Goal: Purchase product/service

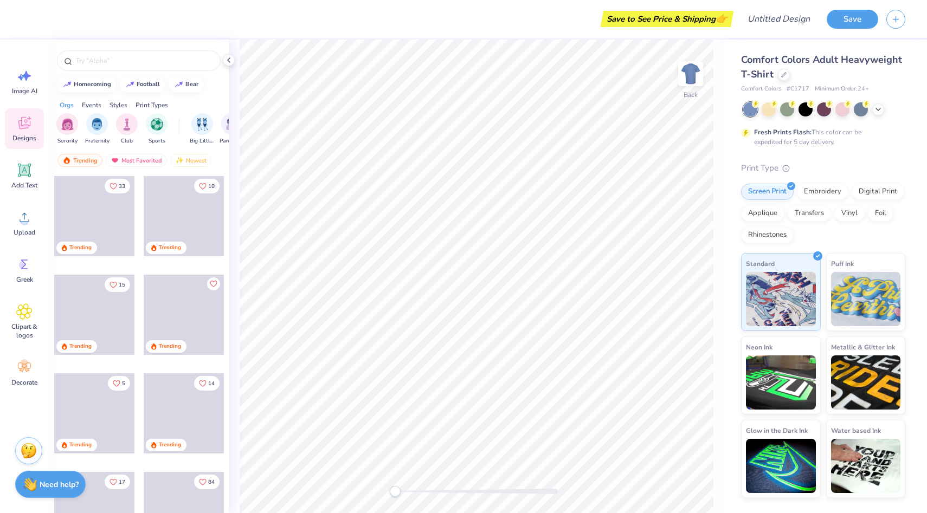
click at [28, 134] on span "Designs" at bounding box center [24, 138] width 24 height 9
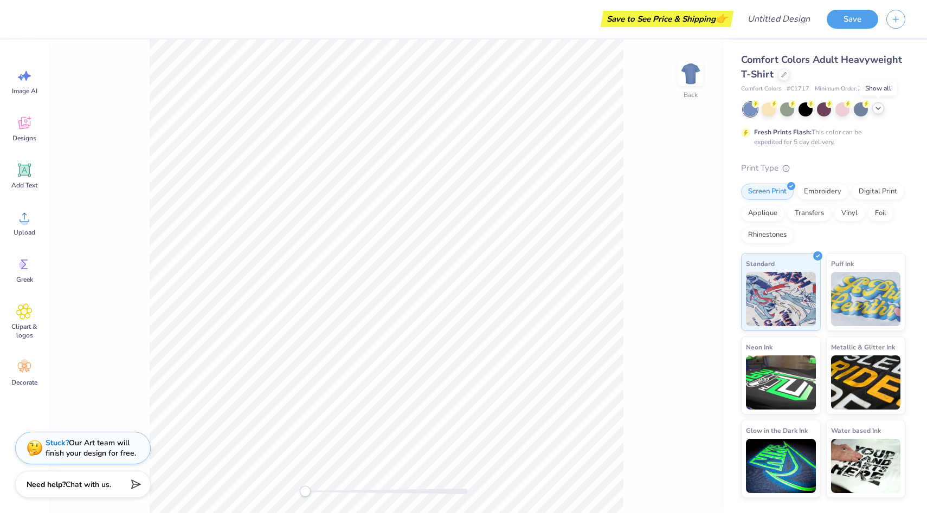
click at [880, 107] on polyline at bounding box center [878, 108] width 4 height 2
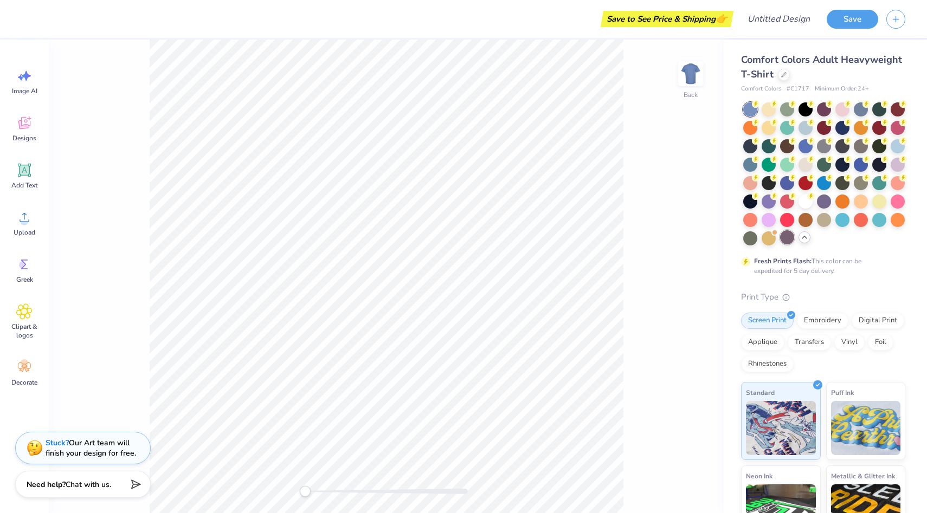
click at [780, 244] on div at bounding box center [787, 237] width 14 height 14
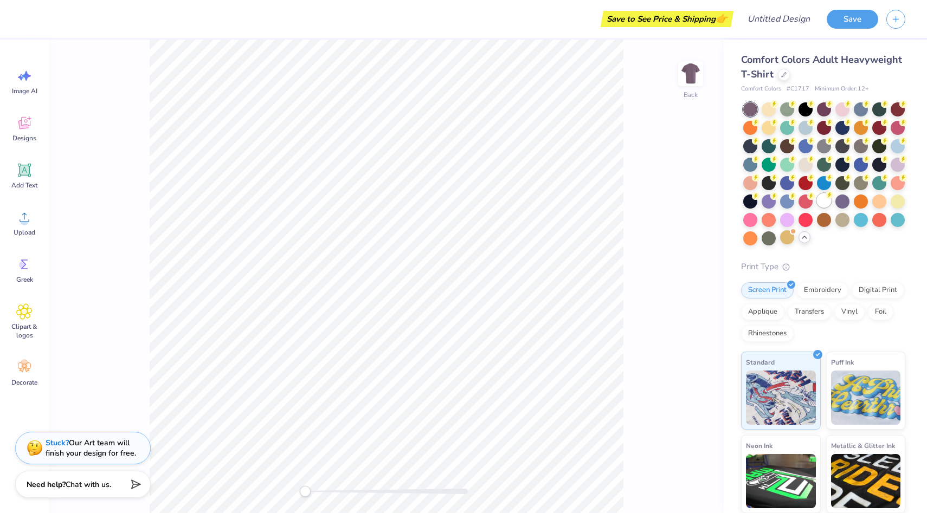
click at [817, 208] on div at bounding box center [824, 201] width 14 height 14
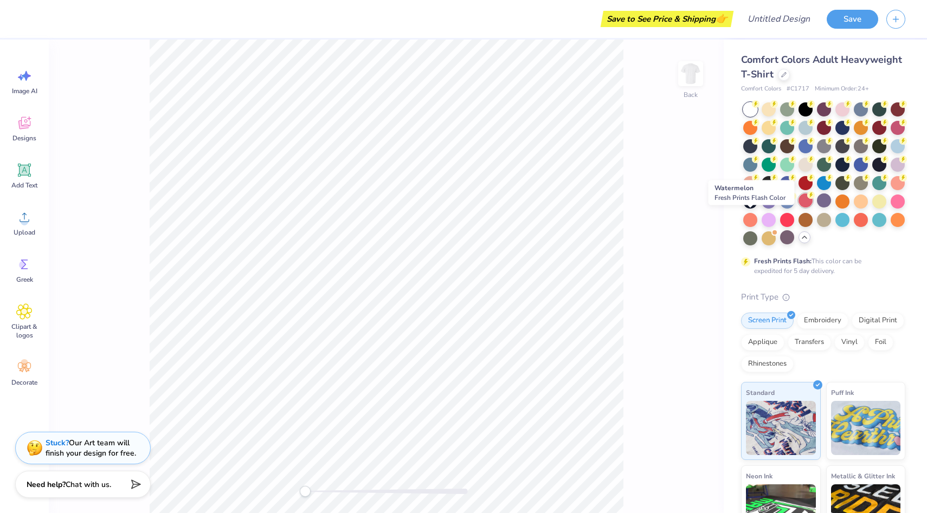
click at [798, 208] on div at bounding box center [805, 201] width 14 height 14
click at [787, 75] on icon at bounding box center [783, 73] width 5 height 5
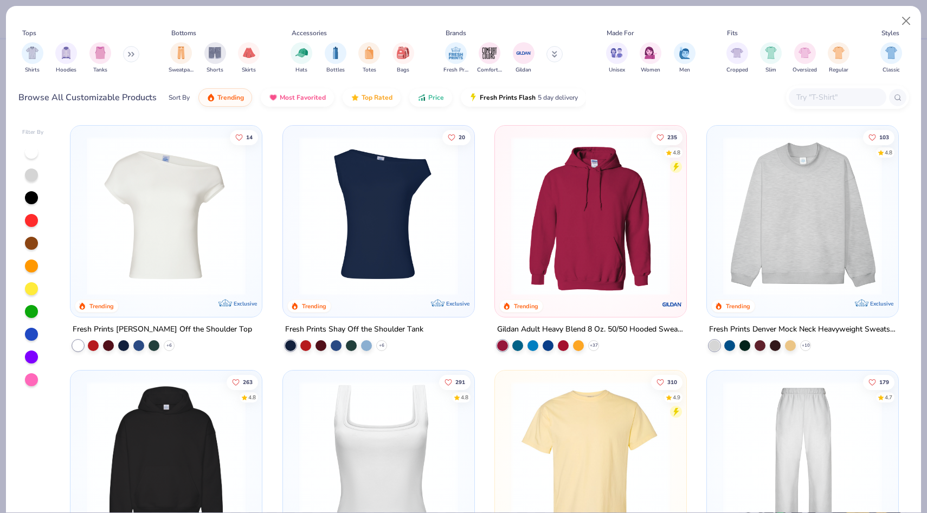
click at [390, 202] on img at bounding box center [379, 216] width 170 height 159
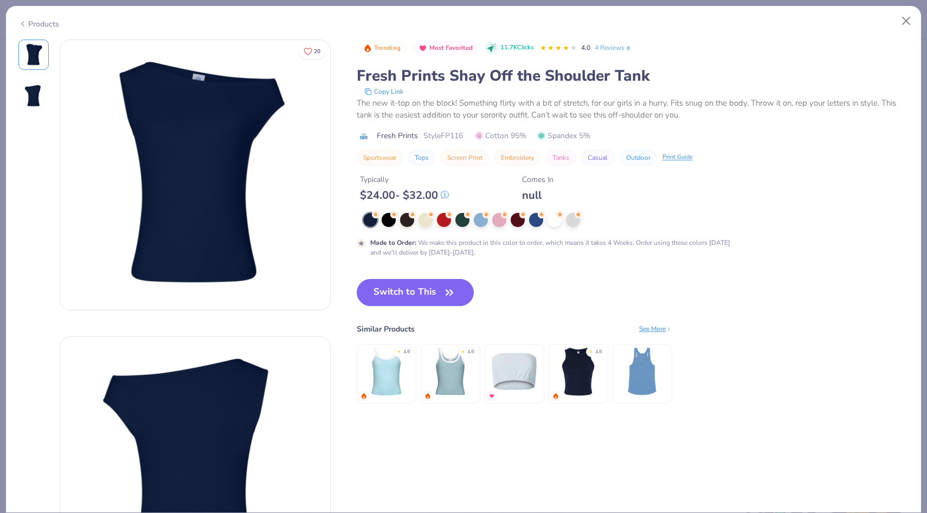
click at [25, 21] on icon at bounding box center [22, 23] width 9 height 13
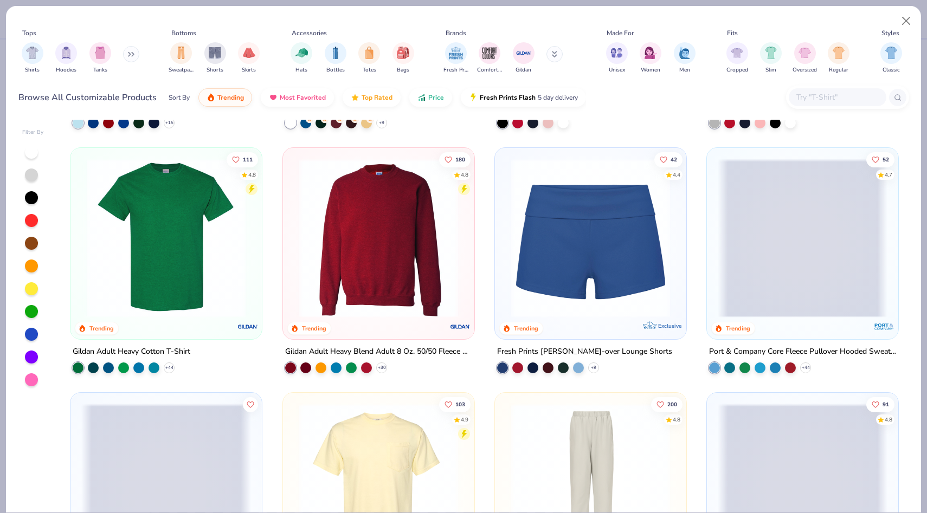
scroll to position [712, 0]
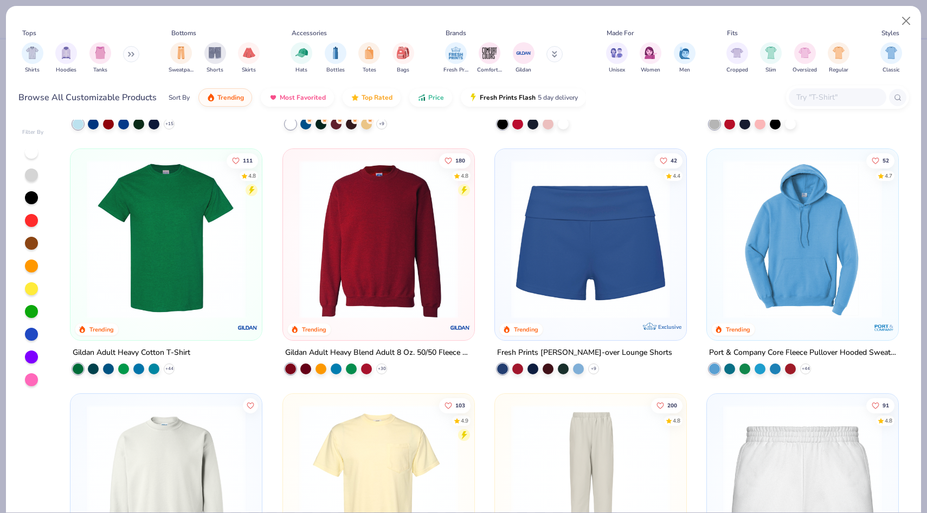
click at [570, 289] on img at bounding box center [591, 239] width 170 height 159
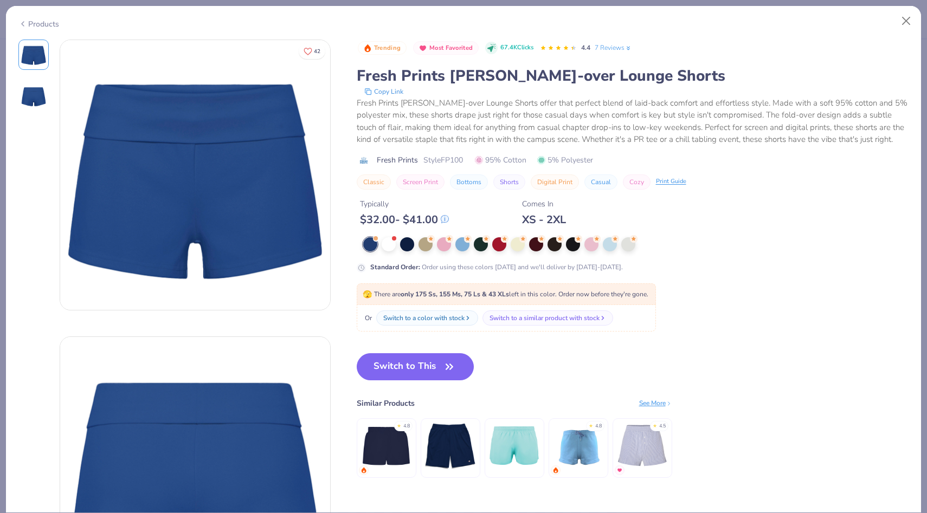
click at [24, 19] on icon at bounding box center [22, 23] width 9 height 13
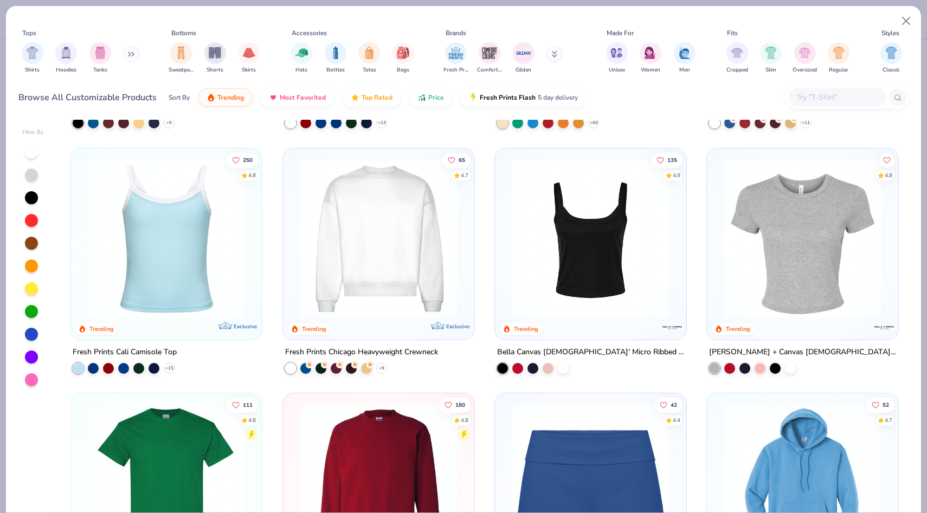
scroll to position [468, 0]
click at [550, 294] on img at bounding box center [591, 237] width 170 height 159
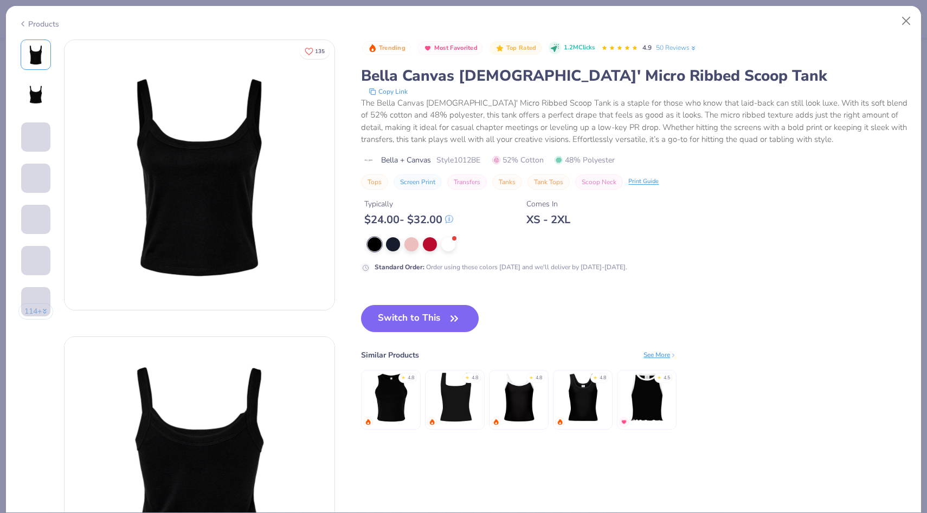
click at [451, 252] on div "Standard Order : Order using these colors [DATE] and we'll deliver by [DATE]-[D…" at bounding box center [578, 254] width 434 height 35
click at [449, 241] on div at bounding box center [448, 243] width 14 height 14
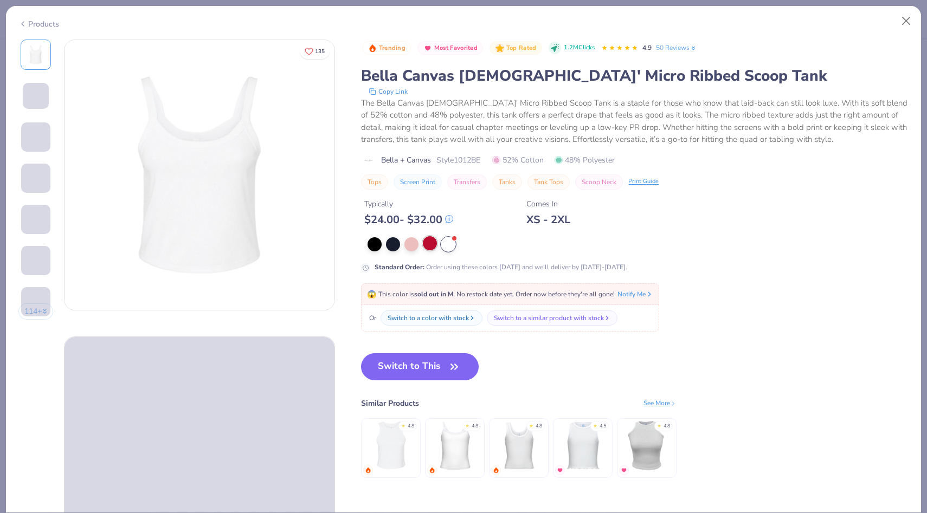
click at [436, 240] on div at bounding box center [430, 243] width 14 height 14
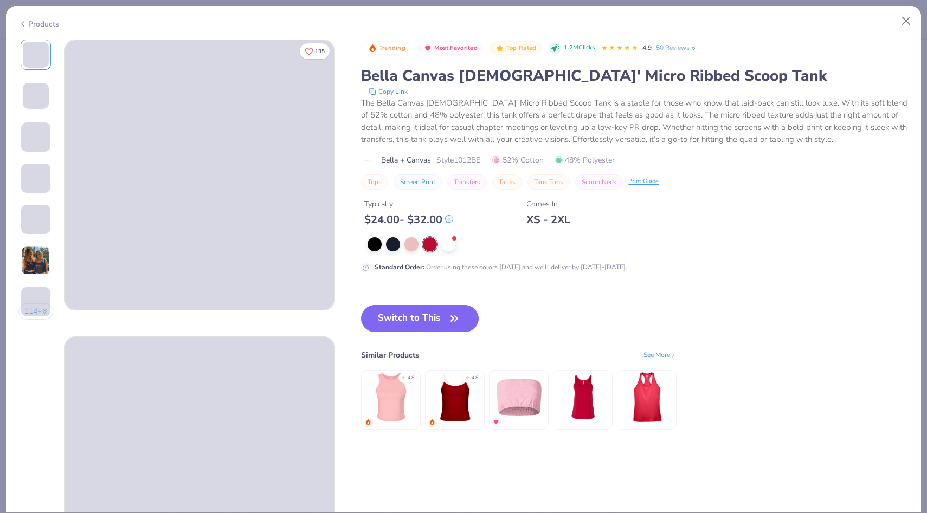
click at [440, 397] on img at bounding box center [454, 397] width 51 height 51
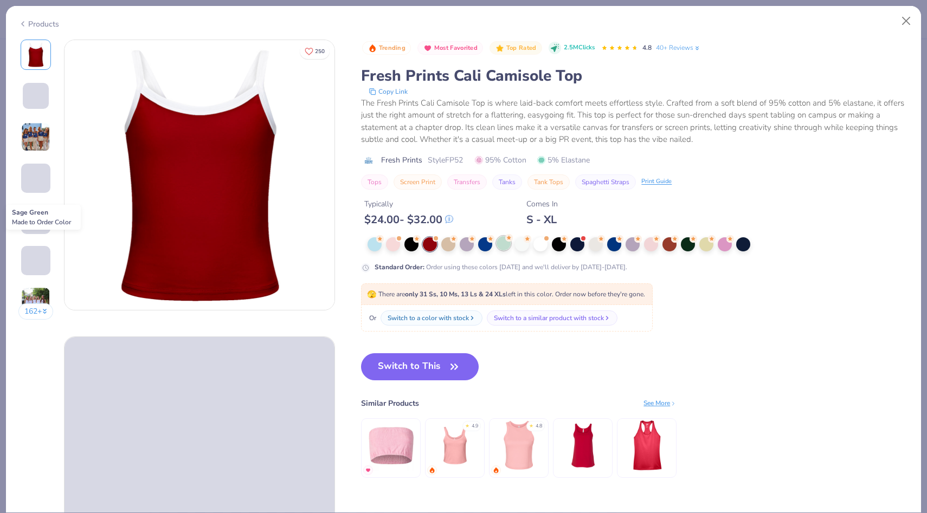
click at [505, 246] on div at bounding box center [504, 243] width 14 height 14
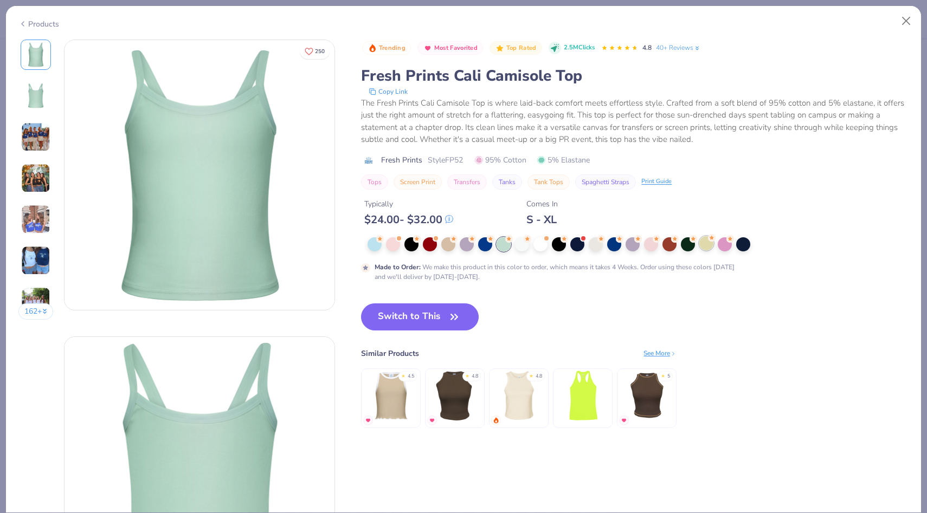
click at [704, 243] on div at bounding box center [706, 243] width 14 height 14
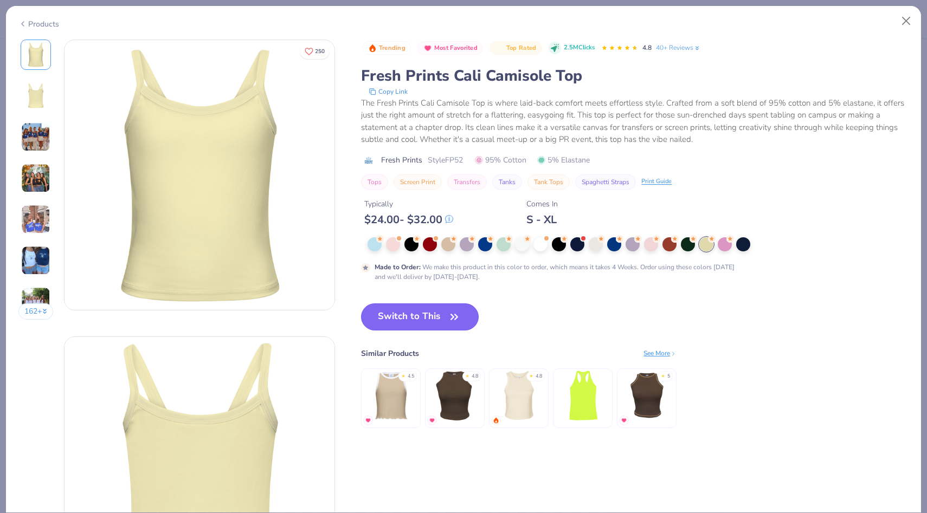
click at [417, 308] on button "Switch to This" at bounding box center [420, 317] width 118 height 27
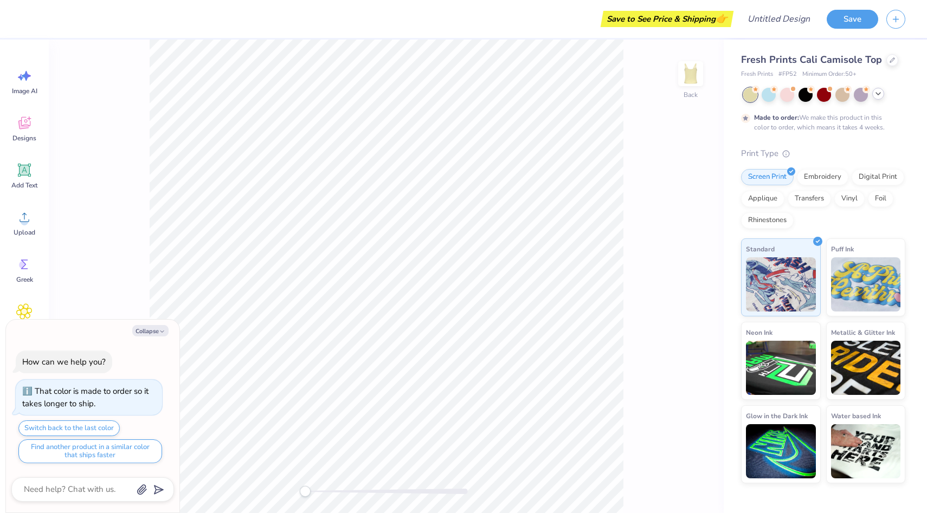
click at [645, 284] on div "Back" at bounding box center [386, 277] width 675 height 474
click at [814, 175] on div "Embroidery" at bounding box center [822, 176] width 51 height 16
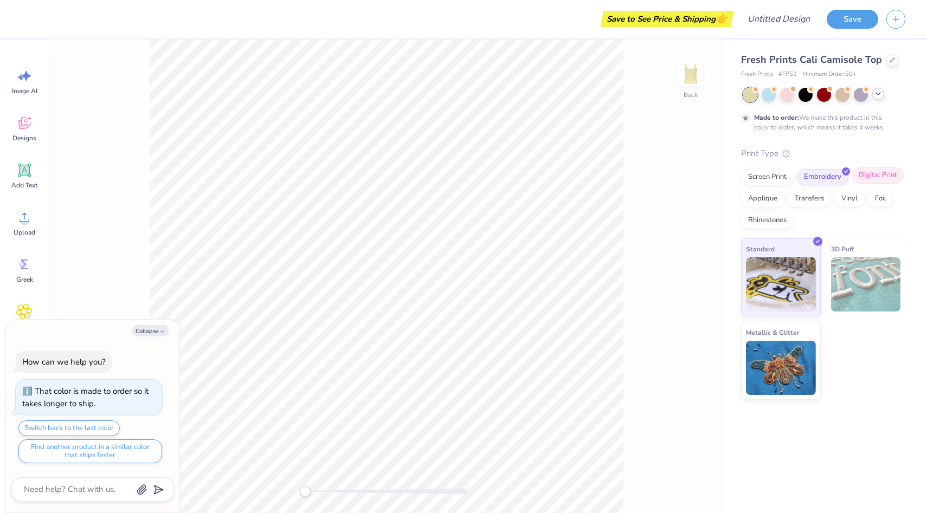
click at [861, 178] on div "Digital Print" at bounding box center [878, 176] width 53 height 16
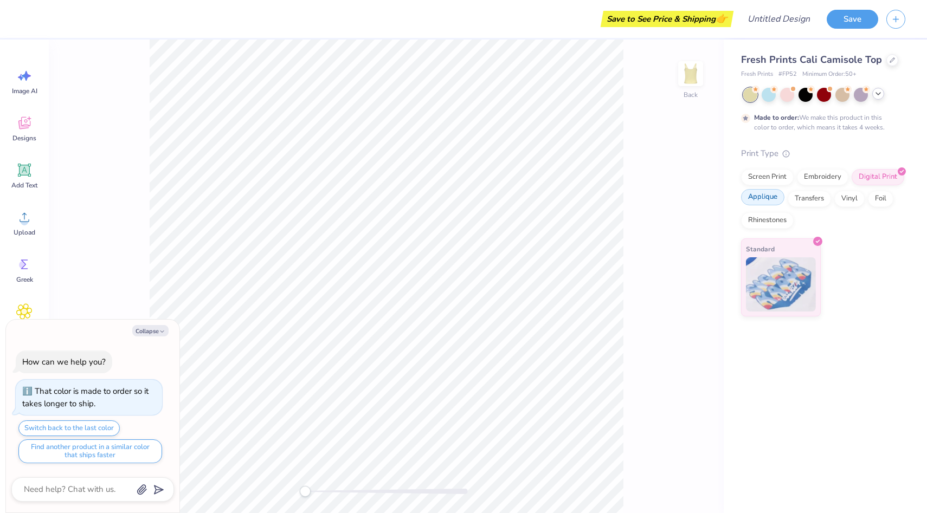
click at [773, 203] on div "Applique" at bounding box center [762, 197] width 43 height 16
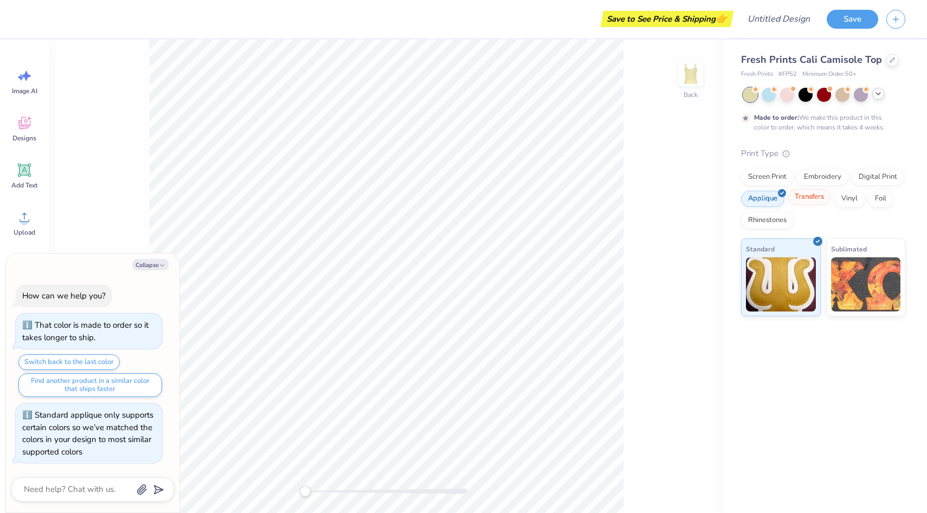
click at [803, 202] on div "Transfers" at bounding box center [809, 197] width 43 height 16
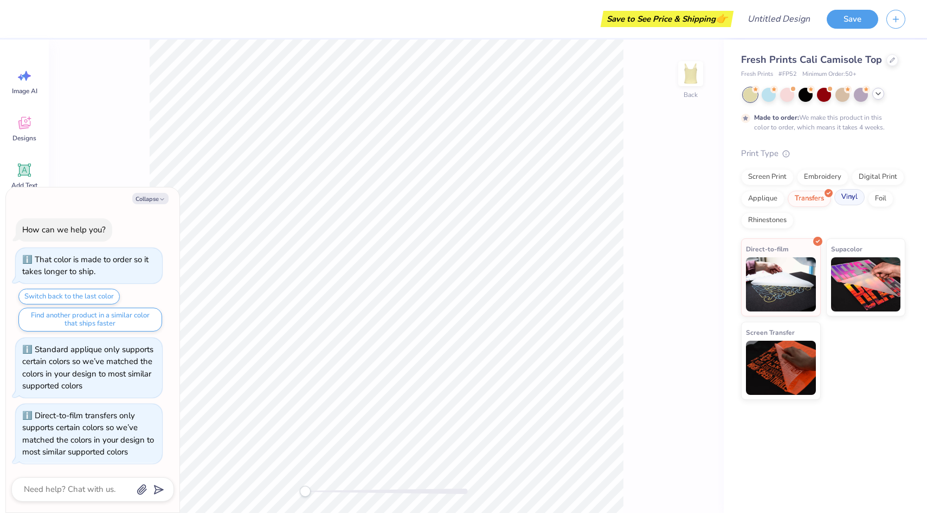
click at [841, 202] on div "Vinyl" at bounding box center [849, 197] width 30 height 16
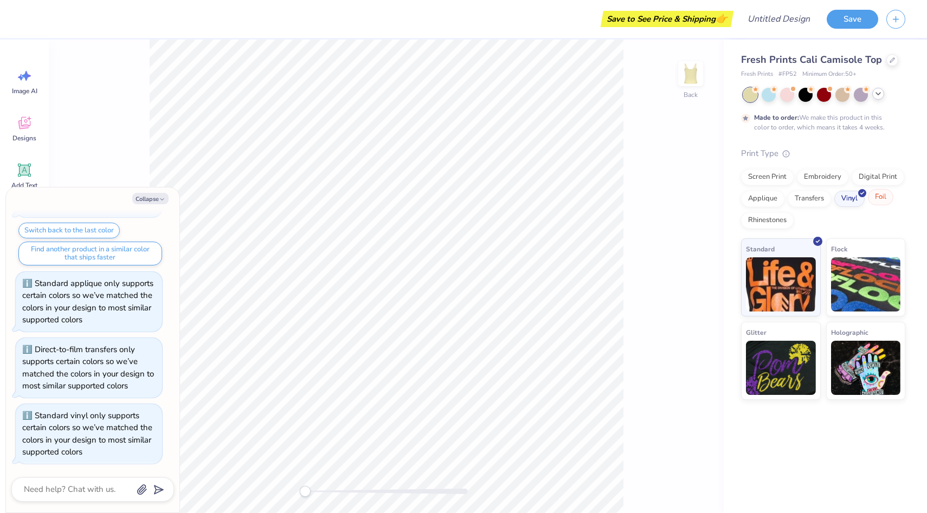
click at [884, 199] on div "Foil" at bounding box center [880, 197] width 25 height 16
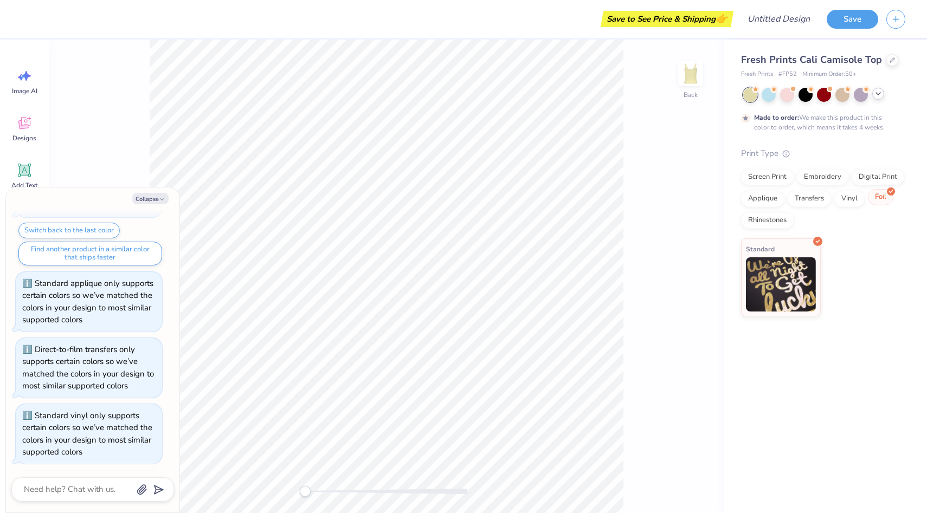
scroll to position [132, 0]
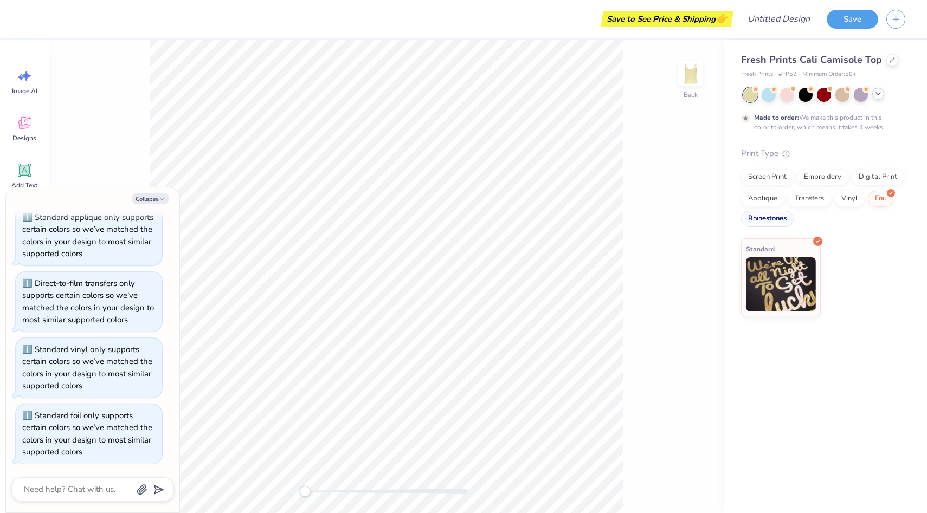
click at [778, 217] on div "Rhinestones" at bounding box center [767, 219] width 53 height 16
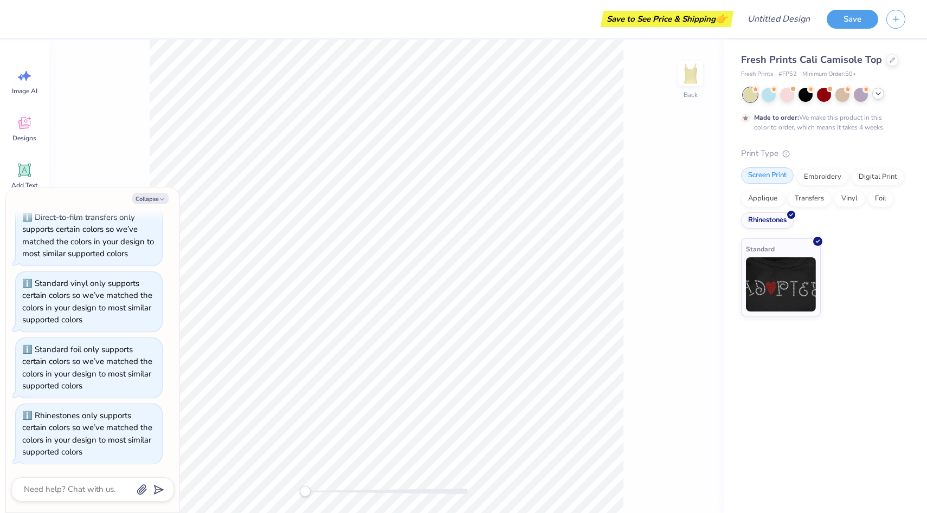
click at [769, 178] on div "Screen Print" at bounding box center [767, 176] width 53 height 16
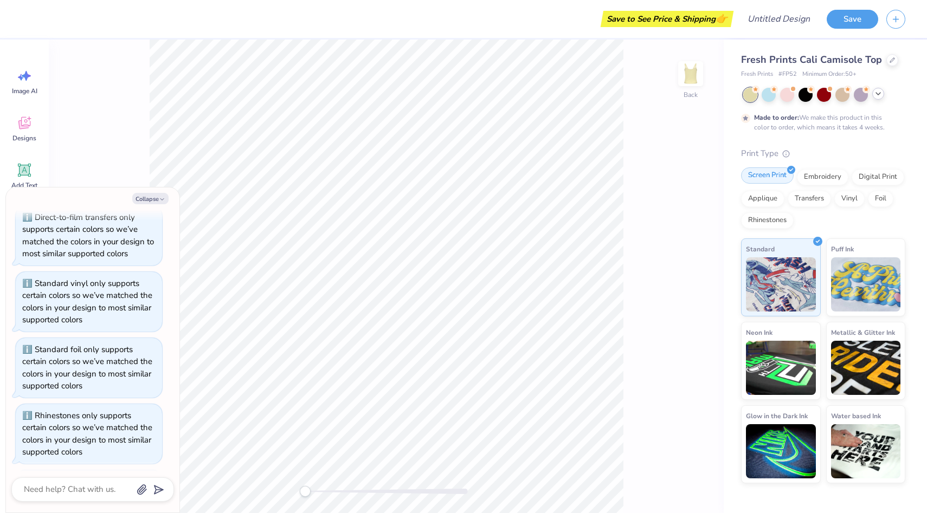
scroll to position [265, 0]
click at [648, 234] on div "Back" at bounding box center [386, 277] width 675 height 474
click at [151, 203] on button "Collapse" at bounding box center [150, 198] width 36 height 11
type textarea "x"
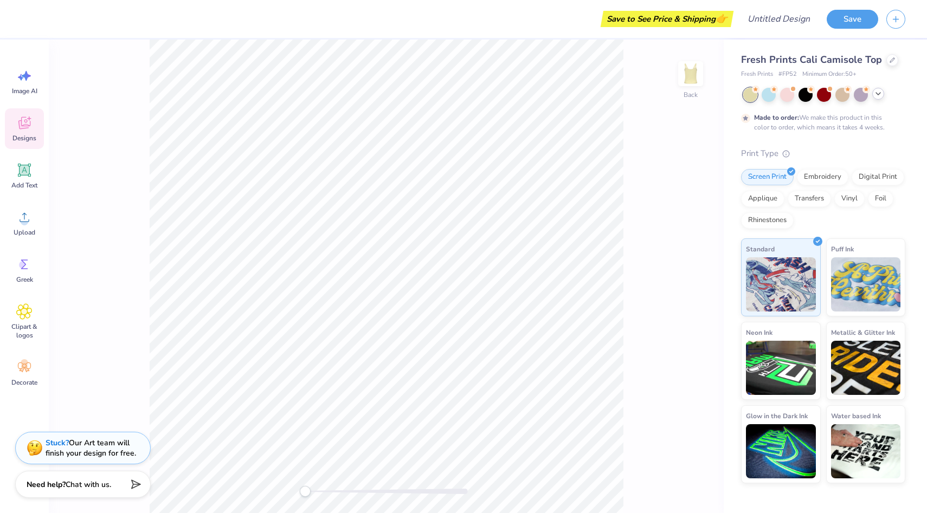
click at [29, 124] on icon at bounding box center [24, 123] width 16 height 16
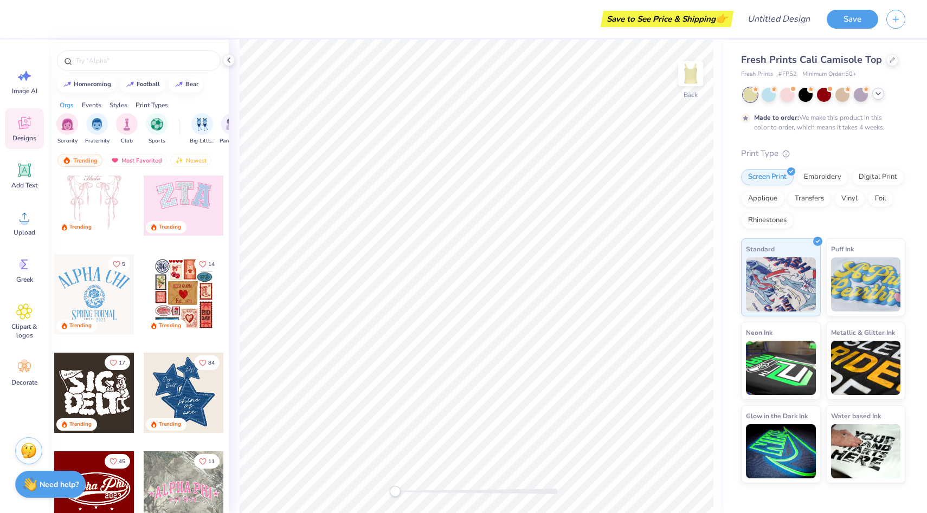
scroll to position [0, 0]
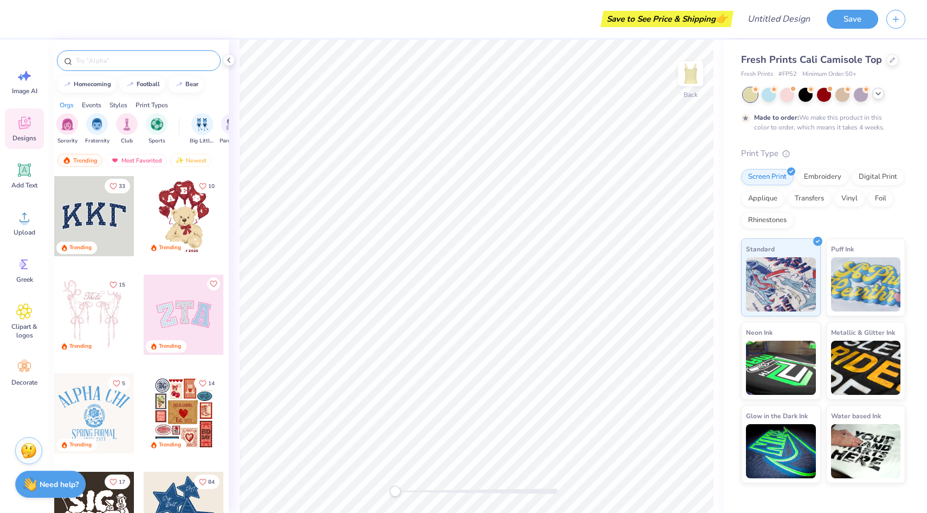
click at [128, 63] on input "text" at bounding box center [144, 60] width 139 height 11
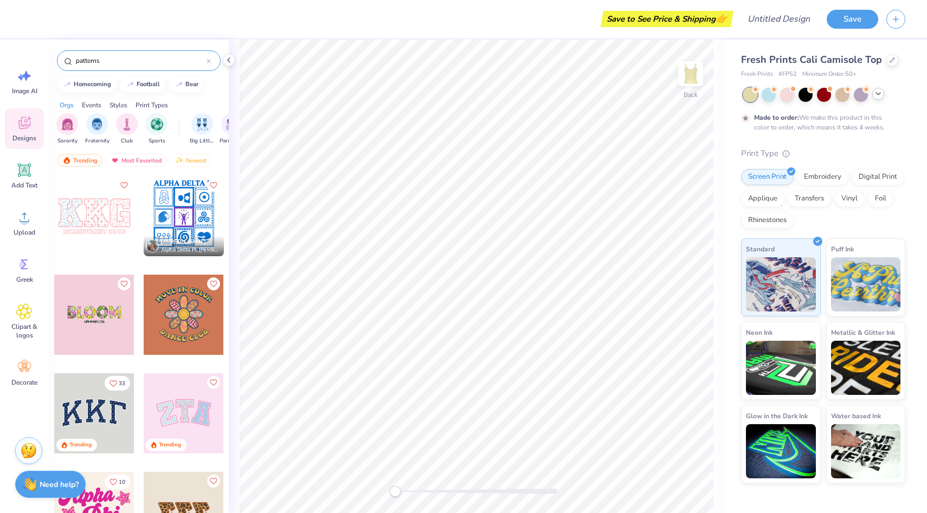
type input "patterns"
click at [144, 104] on div "Print Types" at bounding box center [152, 105] width 33 height 10
click at [94, 127] on img "filter for Screen Print" at bounding box center [97, 123] width 12 height 12
click at [127, 123] on img "filter for Patches" at bounding box center [127, 123] width 12 height 12
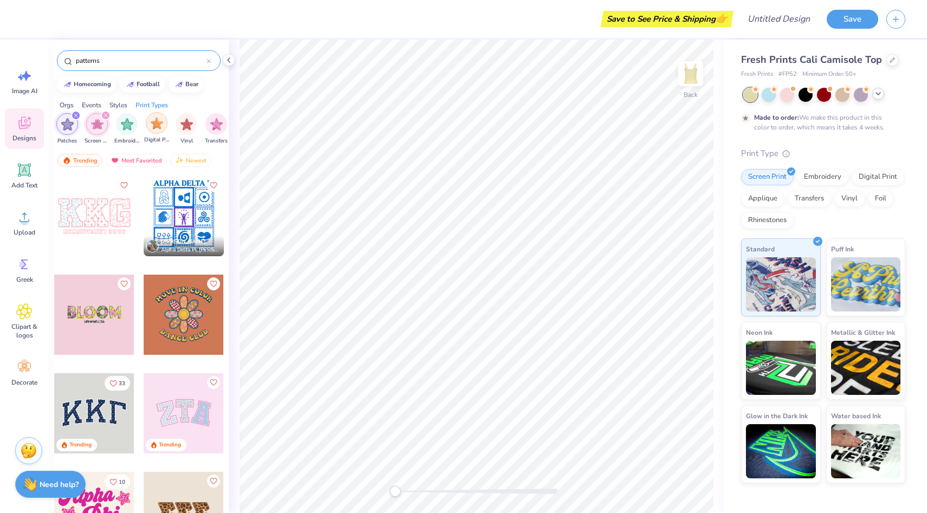
click at [151, 123] on img "filter for Digital Print" at bounding box center [157, 123] width 12 height 12
click at [182, 124] on img "filter for Vinyl" at bounding box center [187, 123] width 12 height 12
click at [208, 123] on div "filter for Transfers" at bounding box center [216, 123] width 22 height 22
click at [187, 126] on div "filter for Embroidery" at bounding box center [181, 123] width 22 height 22
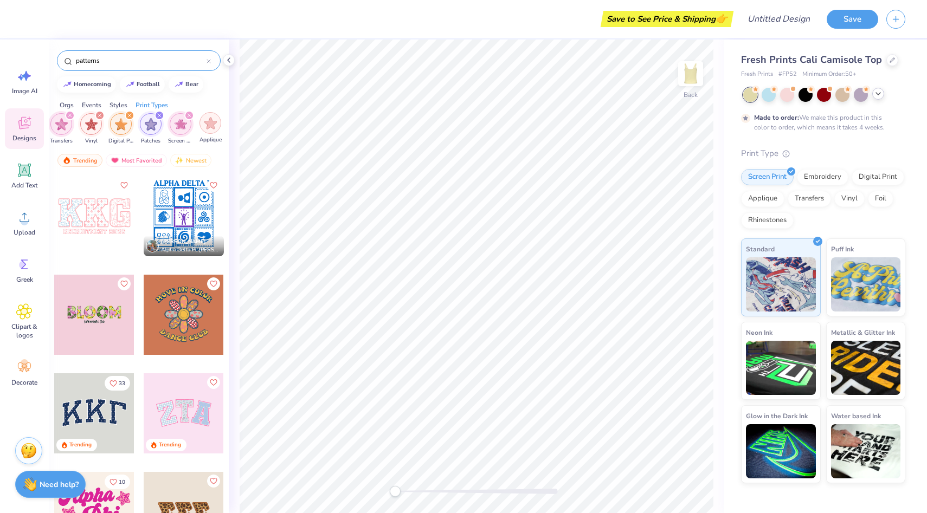
click at [216, 125] on div "filter for Applique" at bounding box center [210, 123] width 22 height 22
click at [131, 119] on img "filter for Minimalist" at bounding box center [129, 123] width 12 height 12
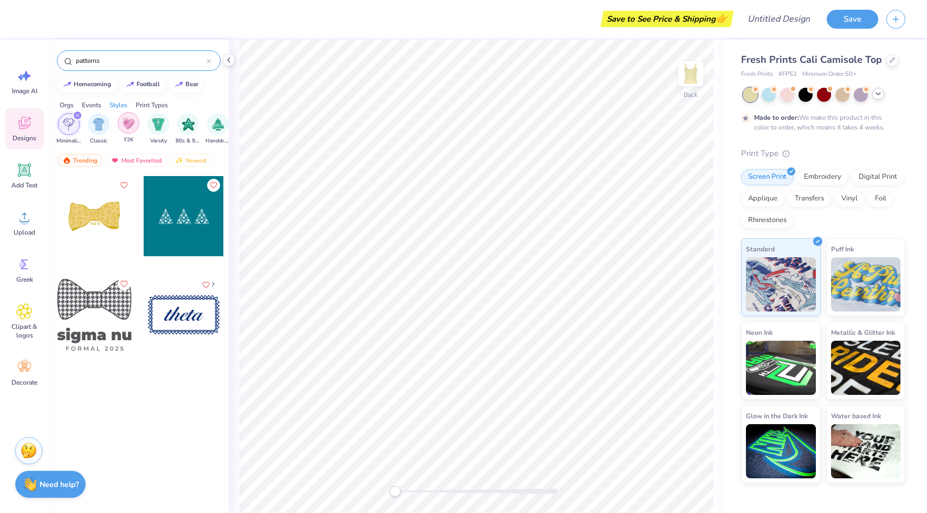
click at [127, 120] on img "filter for Y2K" at bounding box center [129, 123] width 12 height 12
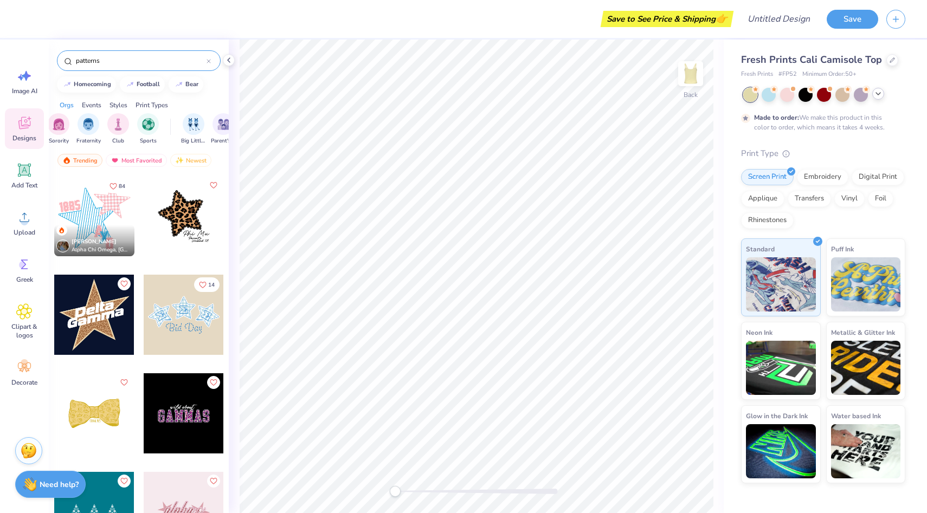
scroll to position [0, 0]
click at [68, 124] on img "filter for Sorority" at bounding box center [67, 123] width 12 height 12
click at [17, 235] on span "Upload" at bounding box center [25, 232] width 22 height 9
click at [31, 90] on span "Image AI" at bounding box center [24, 91] width 25 height 9
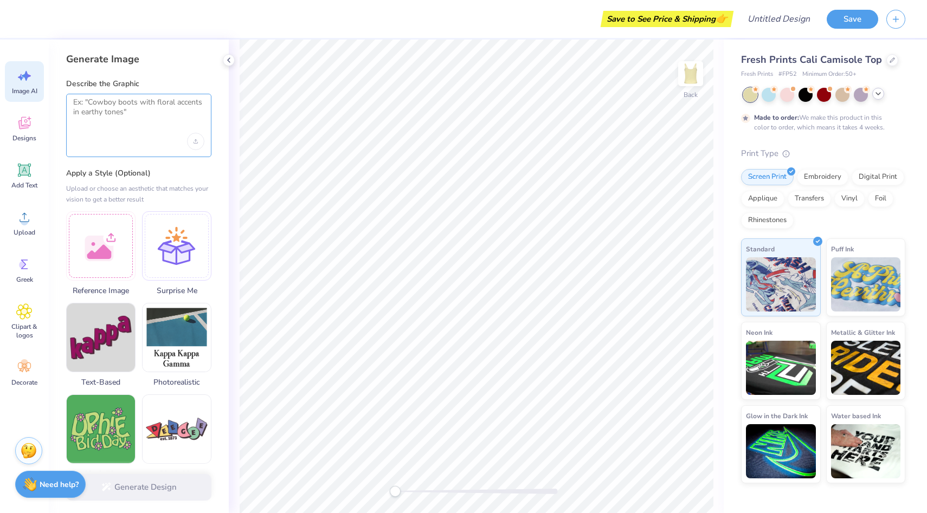
click at [126, 112] on textarea at bounding box center [138, 111] width 131 height 27
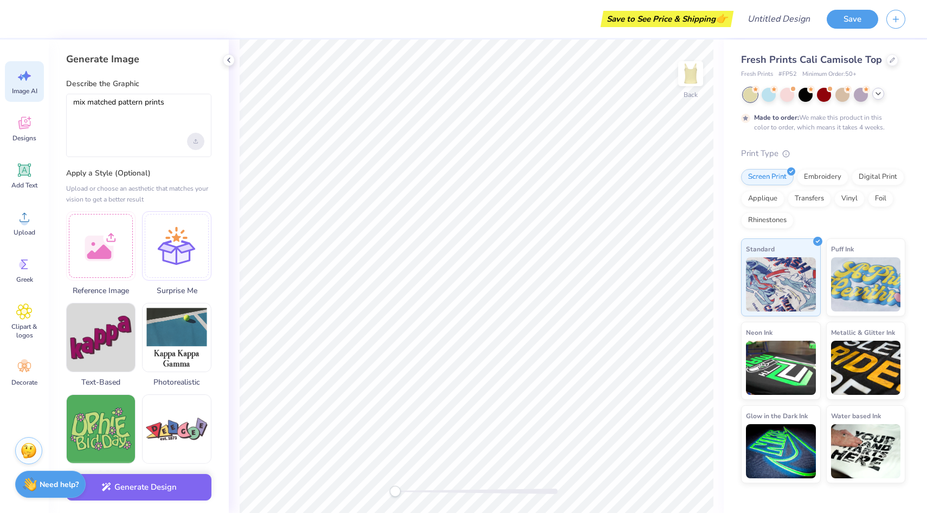
click at [198, 134] on div "Upload image" at bounding box center [195, 141] width 17 height 17
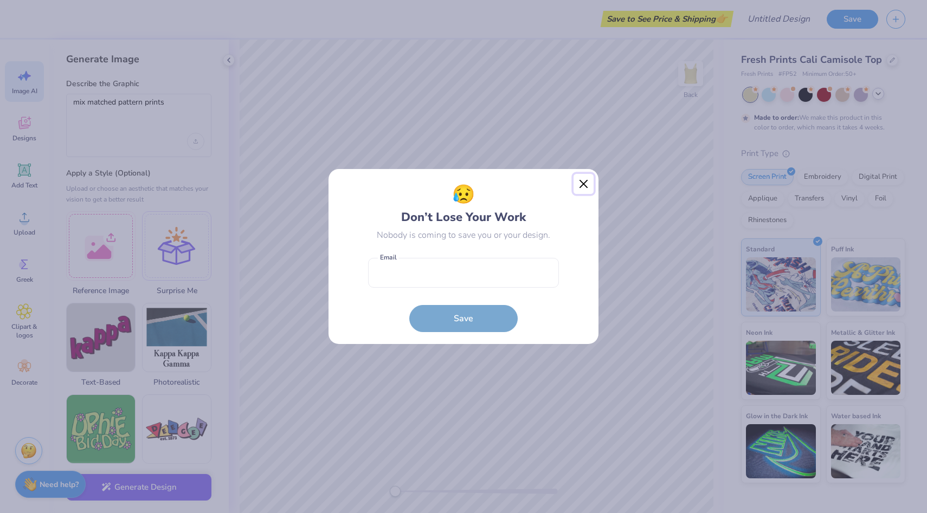
click at [584, 181] on button "Close" at bounding box center [584, 184] width 21 height 21
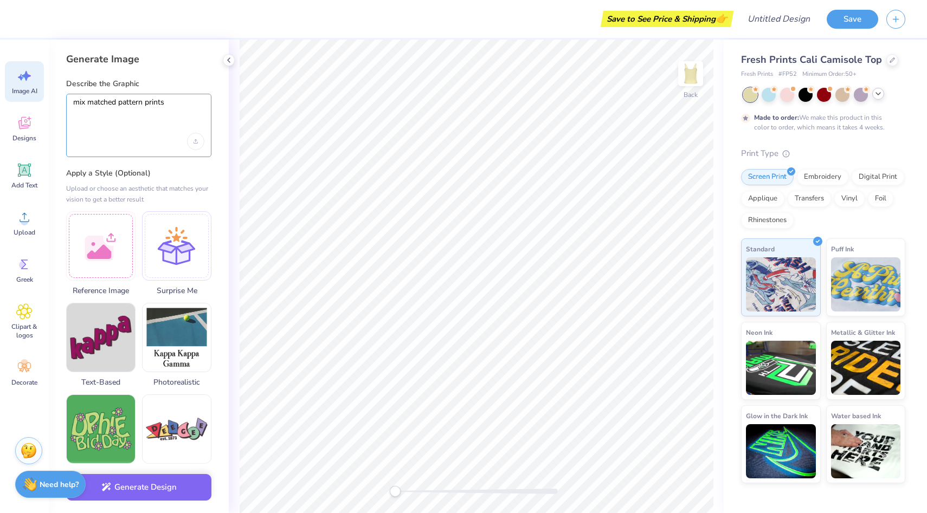
drag, startPoint x: 173, startPoint y: 104, endPoint x: 70, endPoint y: 105, distance: 103.0
click at [70, 105] on div "mix matched pattern prints" at bounding box center [138, 125] width 145 height 63
type textarea "patchwork greena dn yellow prints a little camo"
click at [196, 135] on div "Upload image" at bounding box center [195, 141] width 17 height 17
click at [197, 139] on icon "Upload image" at bounding box center [196, 141] width 4 height 4
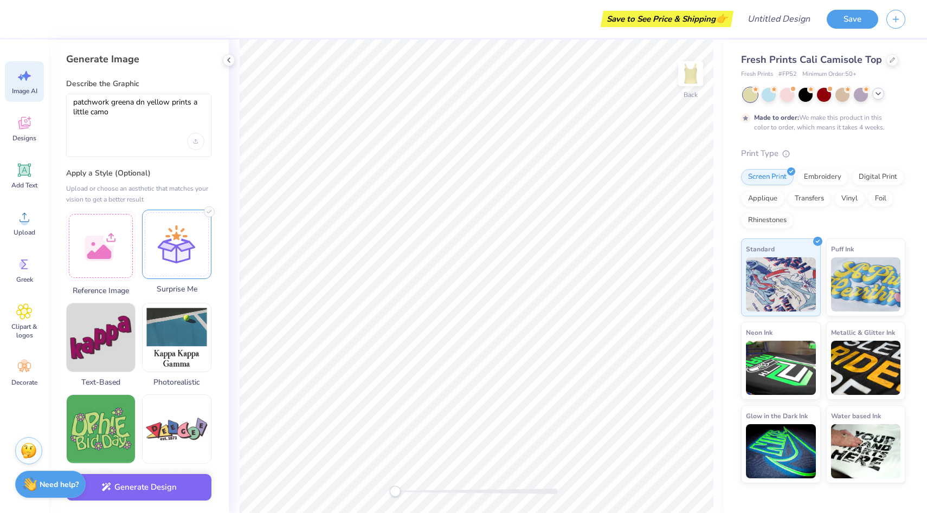
click at [189, 225] on div at bounding box center [176, 244] width 69 height 69
click at [153, 490] on button "Generate Design" at bounding box center [138, 485] width 145 height 27
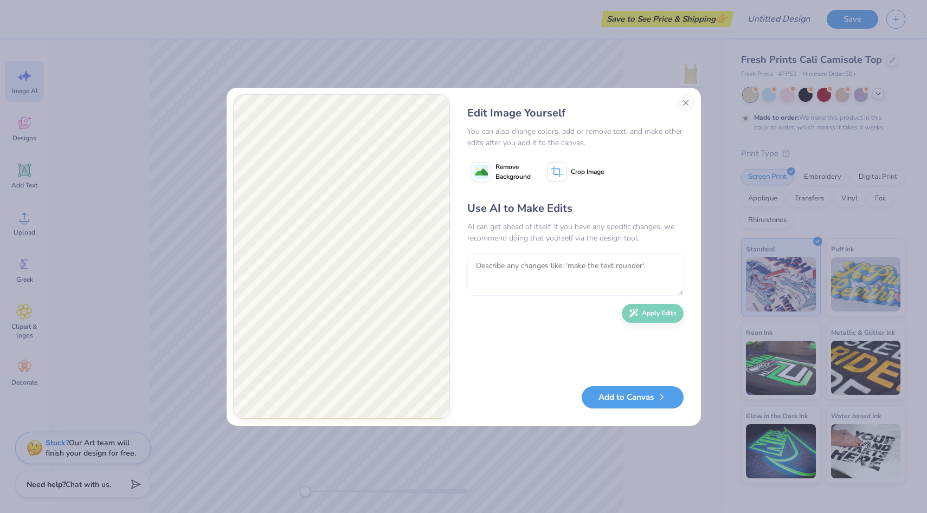
click at [502, 272] on textarea at bounding box center [575, 275] width 216 height 42
click at [685, 102] on button "Close" at bounding box center [685, 102] width 17 height 17
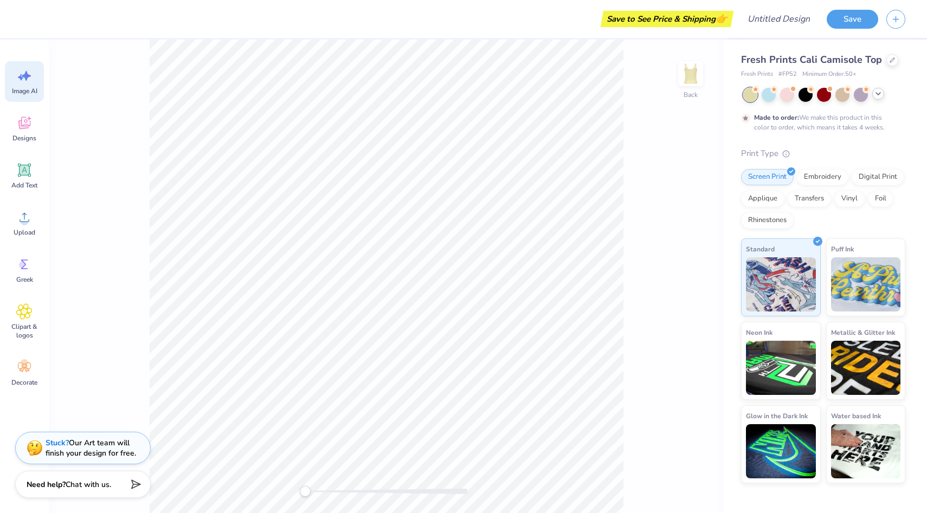
scroll to position [0, 24]
click at [24, 90] on span "Image AI" at bounding box center [24, 91] width 25 height 9
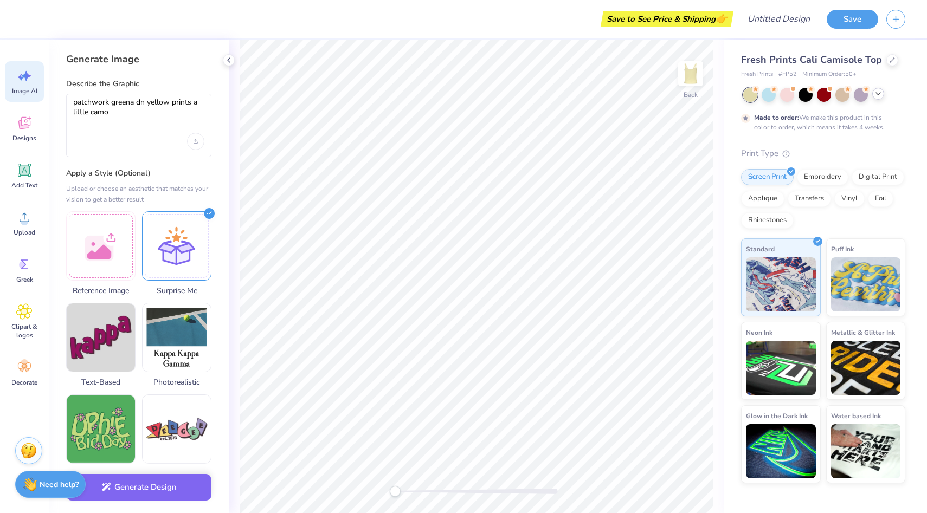
scroll to position [0, 0]
click at [108, 239] on div at bounding box center [100, 244] width 69 height 69
click at [890, 60] on icon at bounding box center [892, 58] width 5 height 5
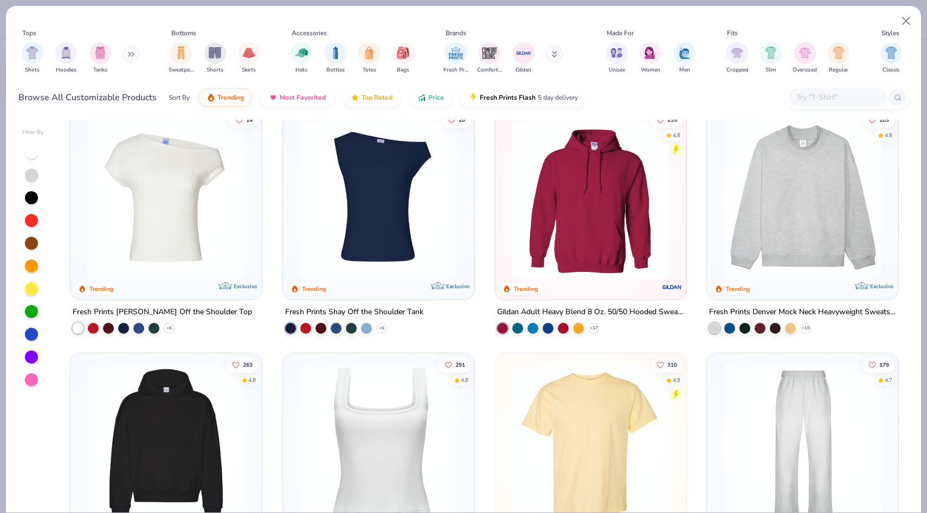
scroll to position [9, 0]
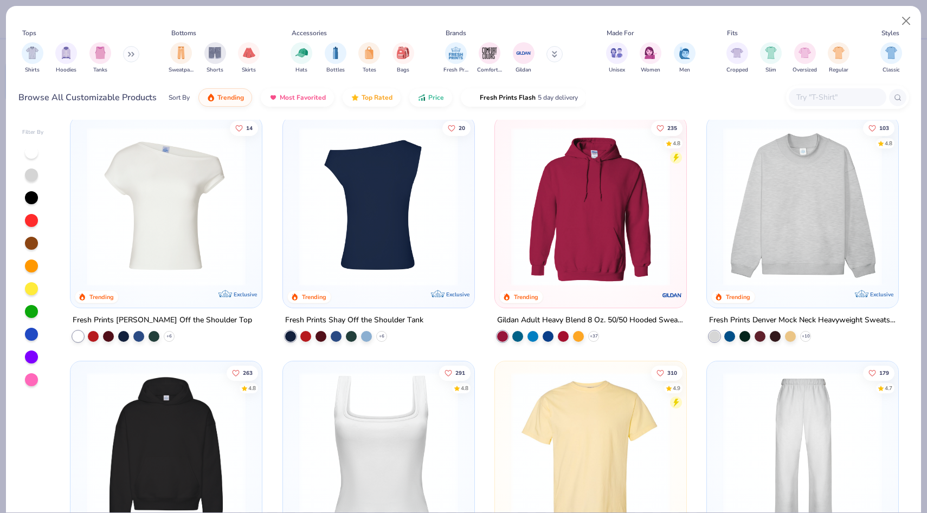
click at [381, 219] on div at bounding box center [379, 206] width 510 height 159
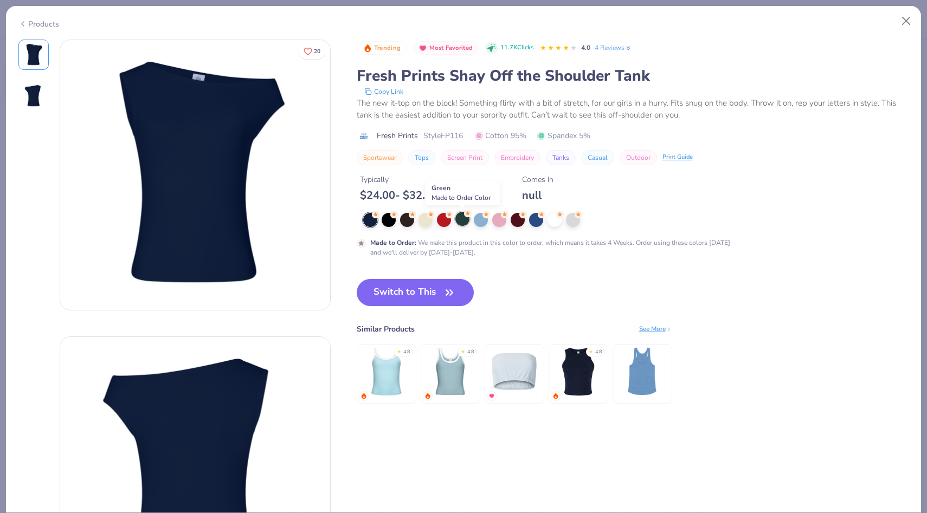
click at [460, 220] on div at bounding box center [462, 219] width 14 height 14
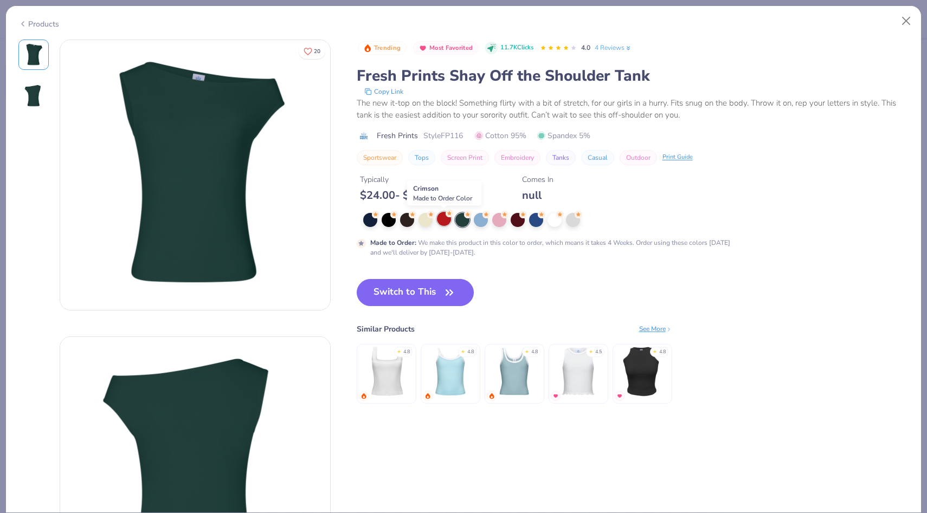
click at [439, 219] on div at bounding box center [444, 219] width 14 height 14
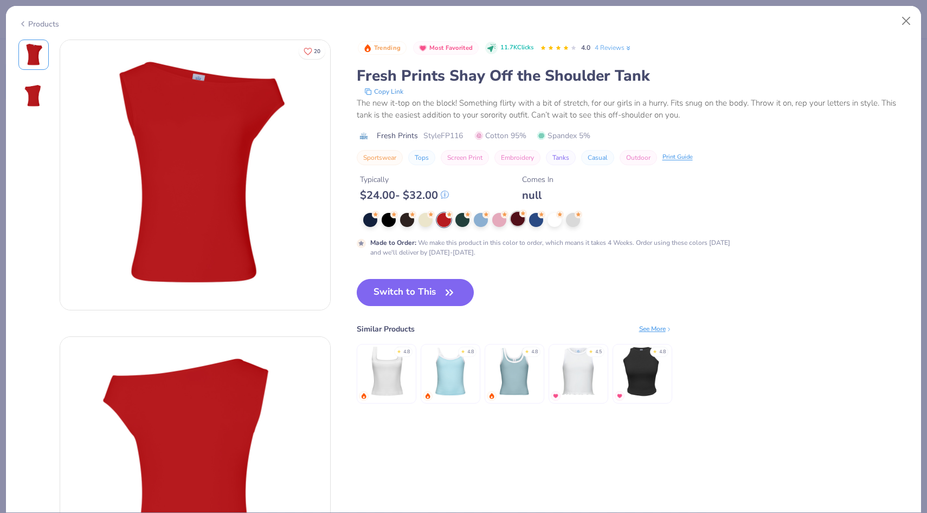
click at [516, 216] on div at bounding box center [518, 219] width 14 height 14
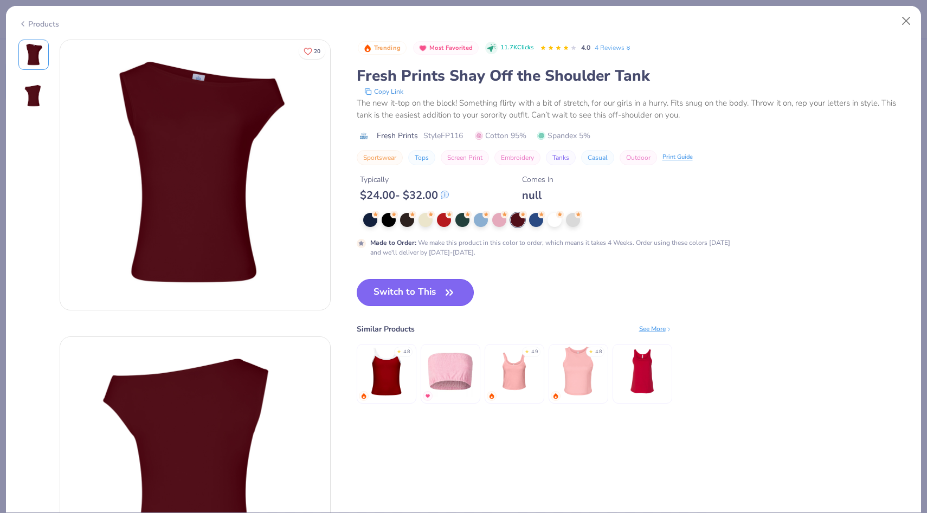
click at [404, 291] on button "Switch to This" at bounding box center [416, 292] width 118 height 27
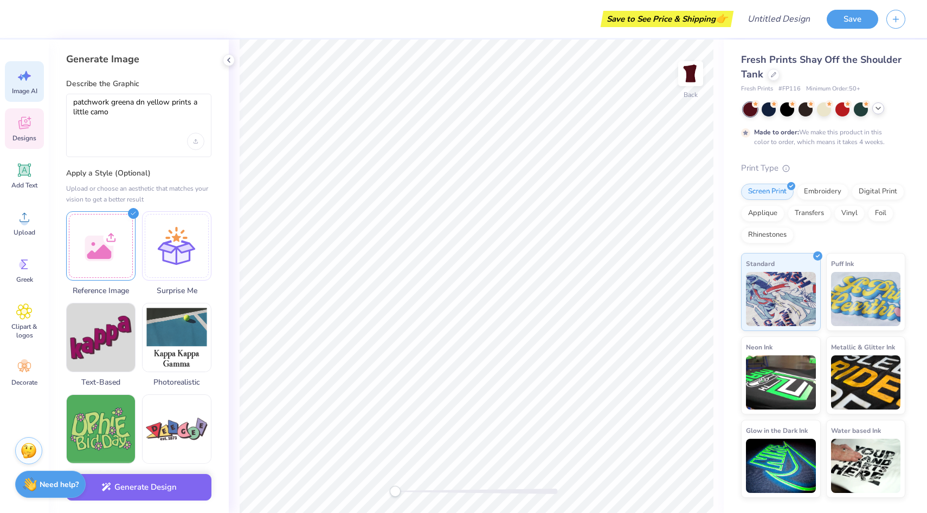
click at [28, 132] on div "Designs" at bounding box center [24, 128] width 39 height 41
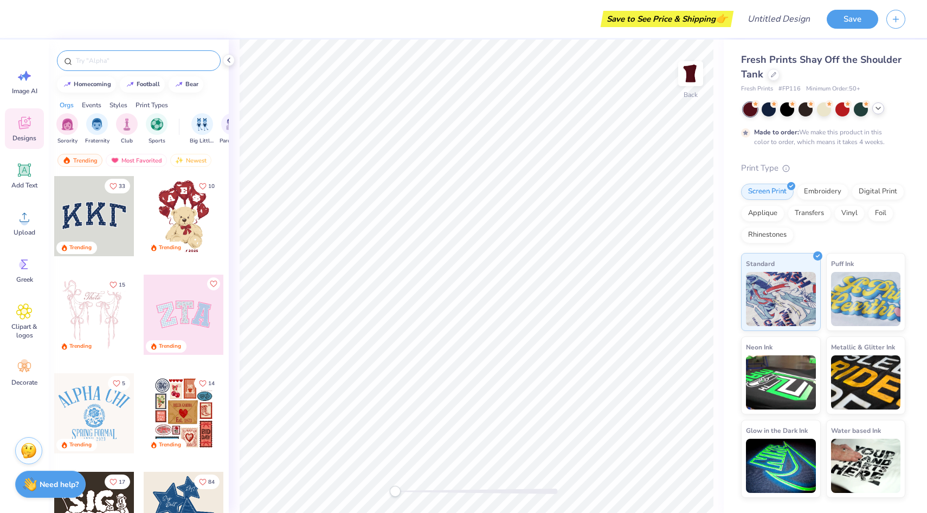
click at [100, 61] on input "text" at bounding box center [144, 60] width 139 height 11
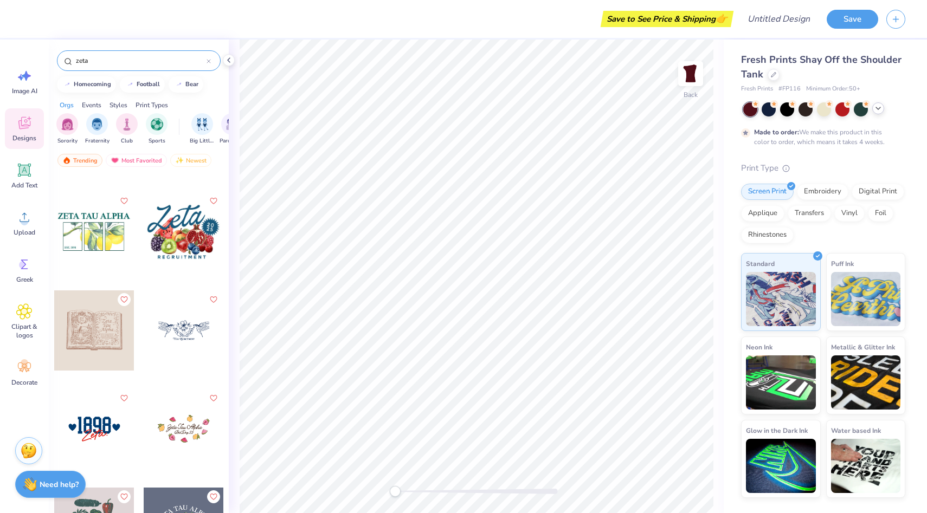
scroll to position [380, 0]
type input "zeta"
drag, startPoint x: 183, startPoint y: 331, endPoint x: 148, endPoint y: 387, distance: 65.7
click at [148, 387] on div at bounding box center [183, 338] width 81 height 98
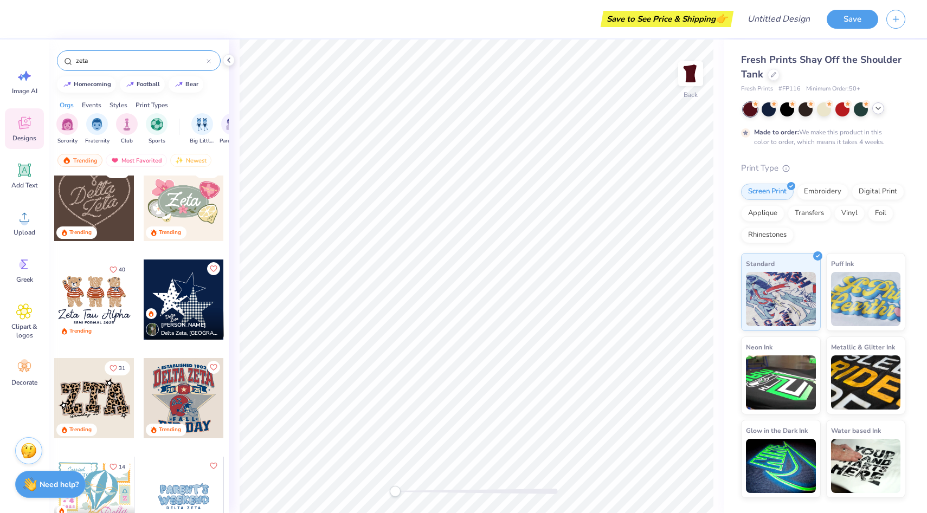
scroll to position [1397, 0]
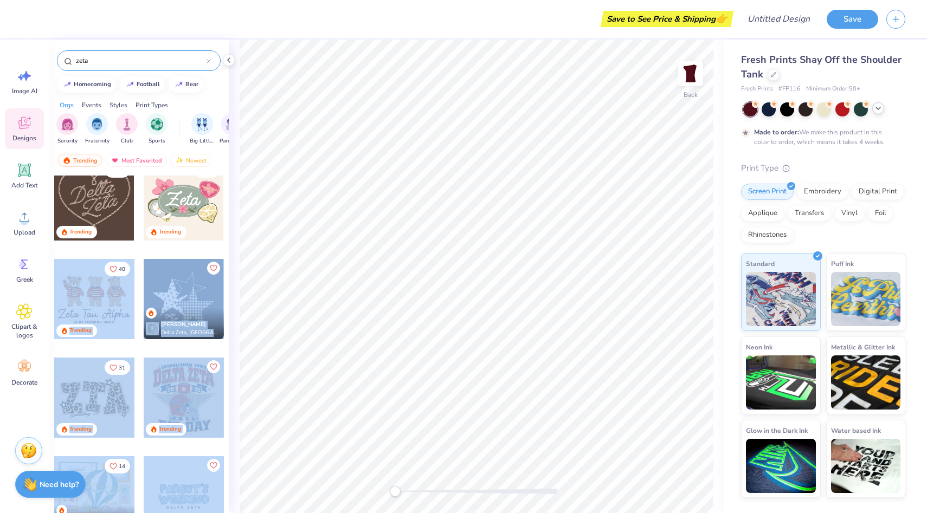
click at [281, 296] on div "Save to See Price & Shipping 👉 Design Title Save Image AI Designs Add Text Uplo…" at bounding box center [463, 256] width 927 height 513
click at [93, 296] on div at bounding box center [94, 299] width 80 height 80
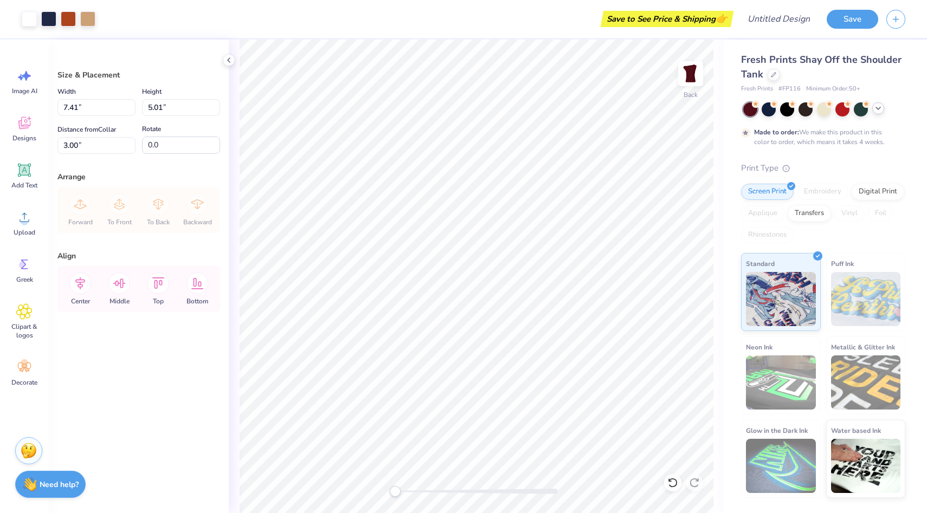
type input "7.41"
type input "5.01"
click at [192, 274] on div "Art colors Save to See Price & Shipping 👉 Design Title Save Image AI Designs Ad…" at bounding box center [463, 256] width 927 height 513
click at [21, 126] on icon at bounding box center [24, 124] width 10 height 9
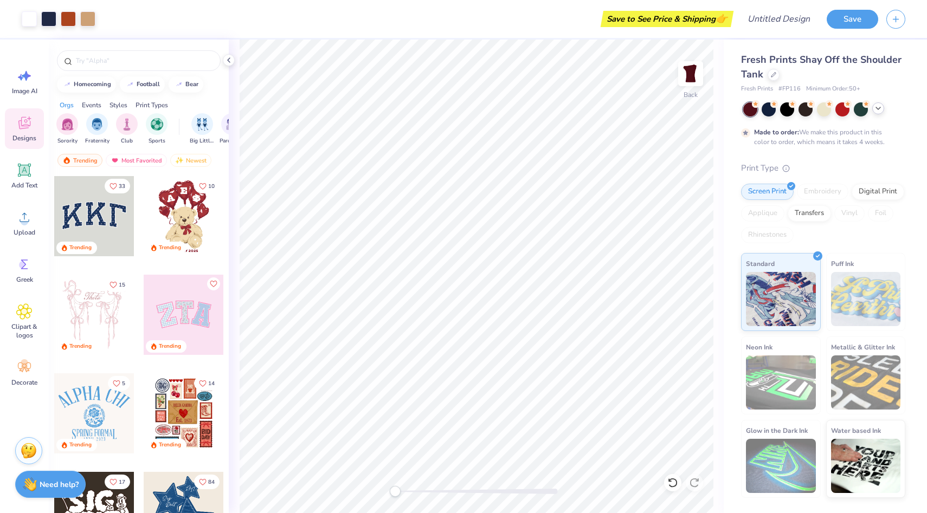
scroll to position [8, 0]
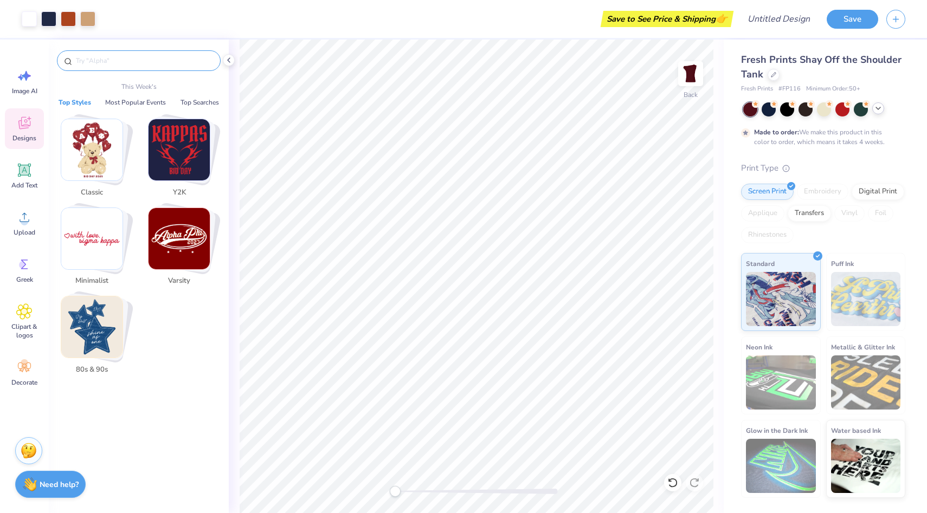
click at [138, 65] on input "text" at bounding box center [144, 60] width 139 height 11
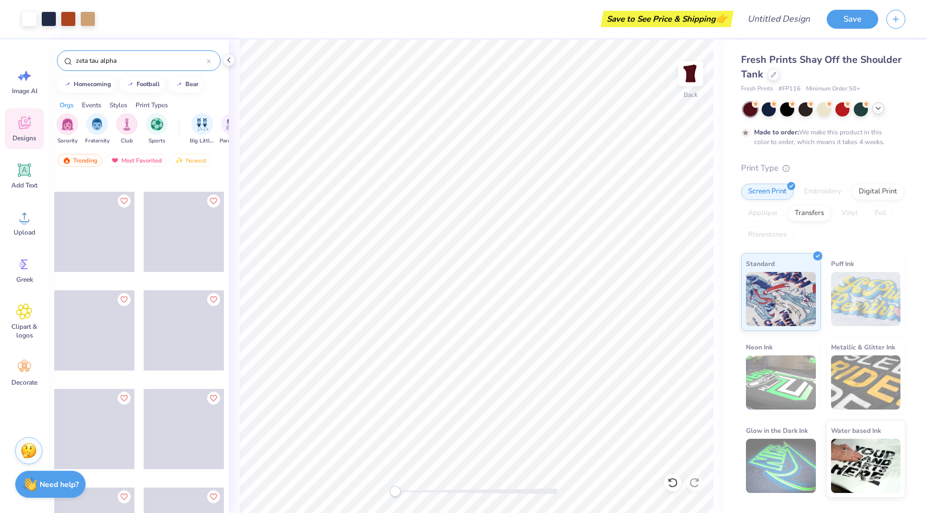
scroll to position [1259, 0]
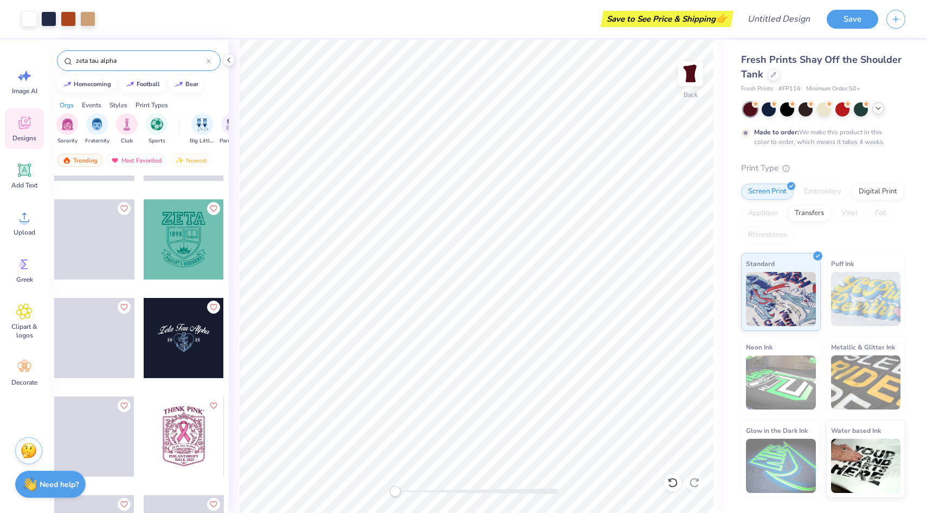
type input "zeta tau alpha"
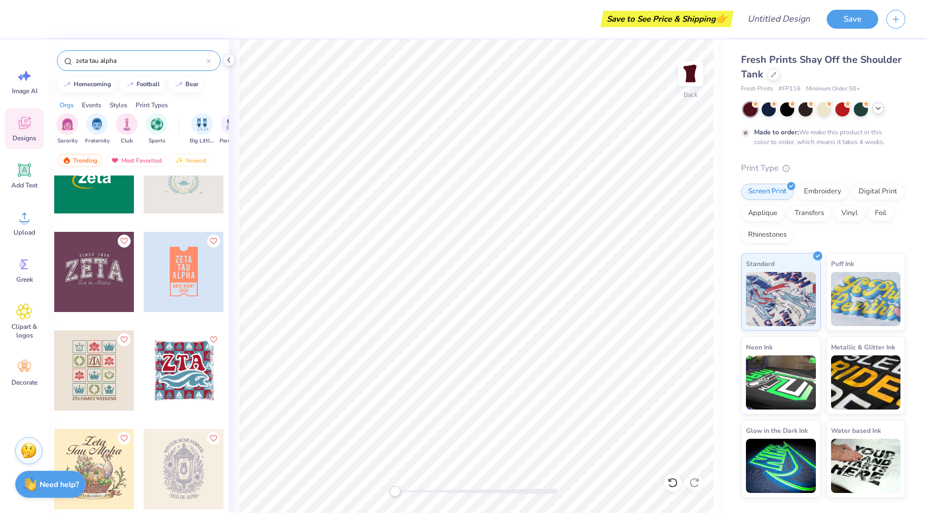
scroll to position [1622, 0]
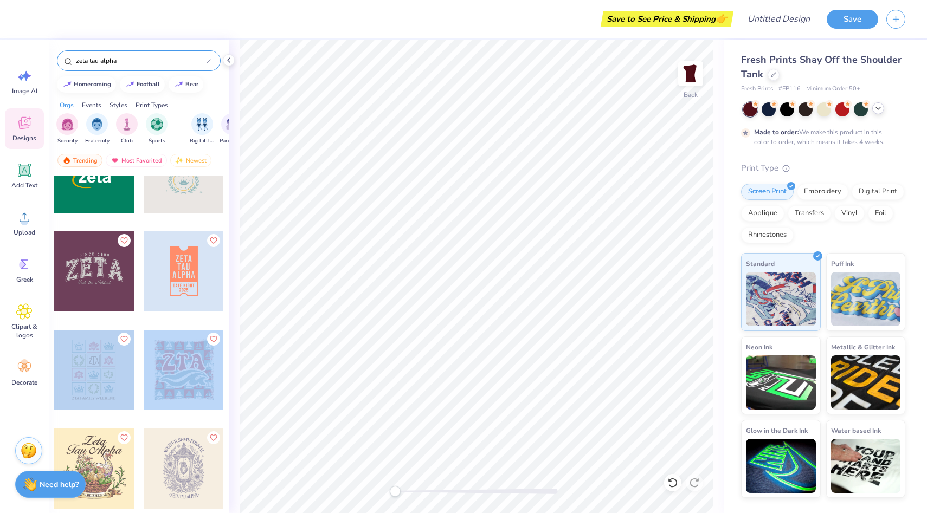
drag, startPoint x: 93, startPoint y: 370, endPoint x: 168, endPoint y: 353, distance: 76.0
click at [168, 353] on div "[PERSON_NAME] [PERSON_NAME] ," at bounding box center [139, 75] width 171 height 3042
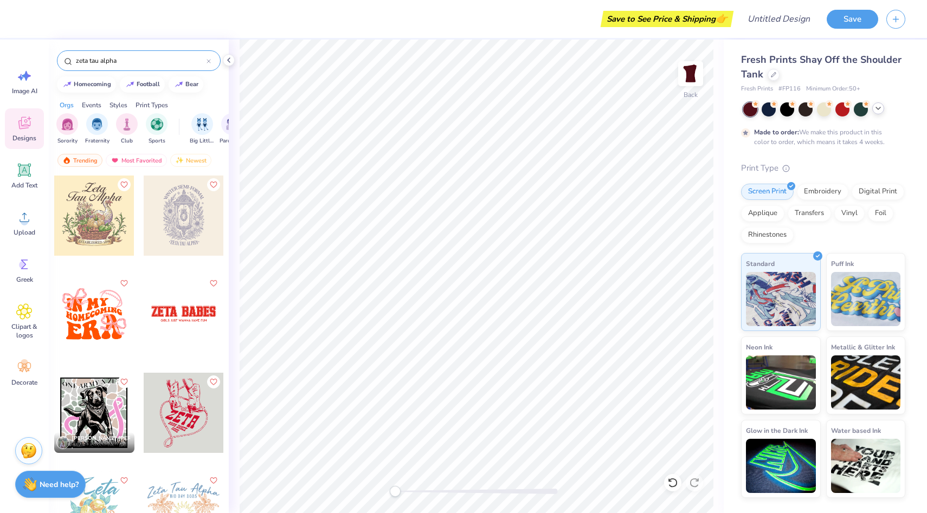
scroll to position [1876, 0]
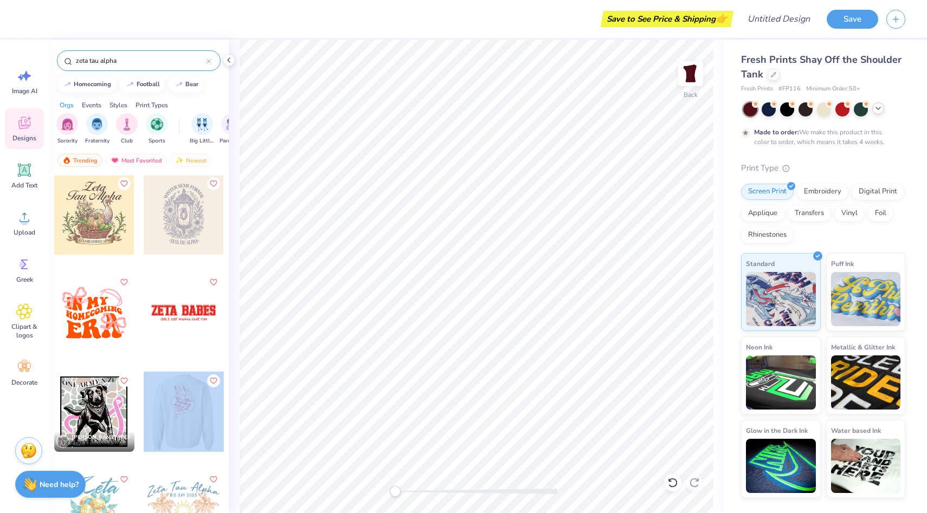
drag, startPoint x: 180, startPoint y: 437, endPoint x: 195, endPoint y: 405, distance: 35.2
click at [195, 405] on div at bounding box center [183, 412] width 241 height 80
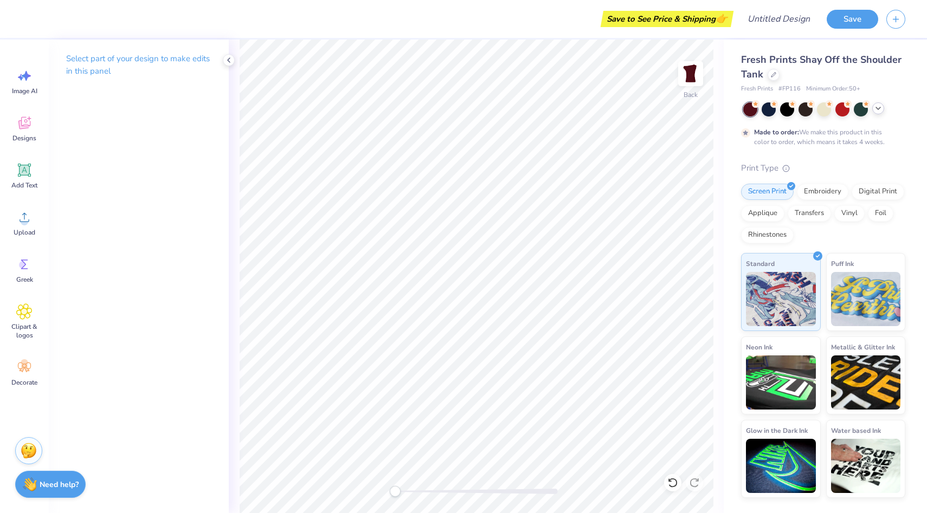
click at [141, 288] on div "Select part of your design to make edits in this panel" at bounding box center [139, 277] width 180 height 474
click at [229, 59] on icon at bounding box center [228, 60] width 9 height 9
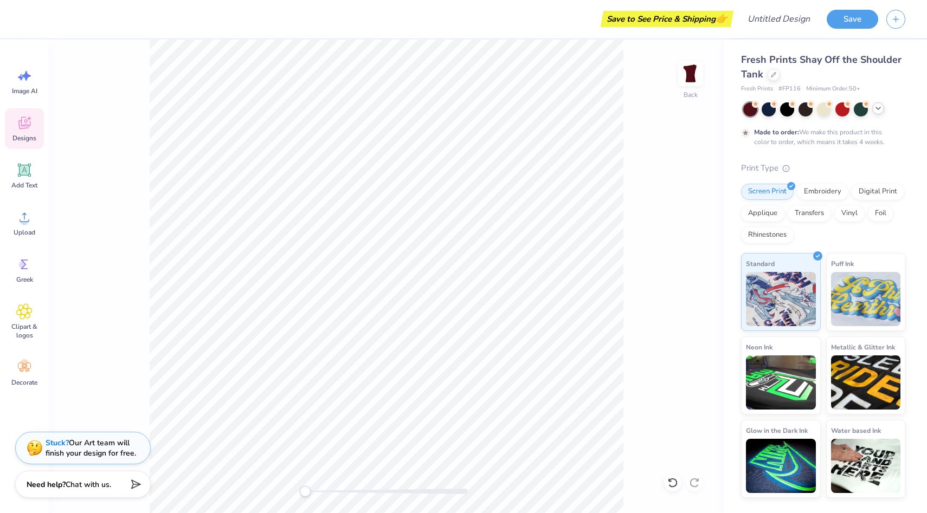
click at [17, 128] on icon at bounding box center [24, 123] width 16 height 16
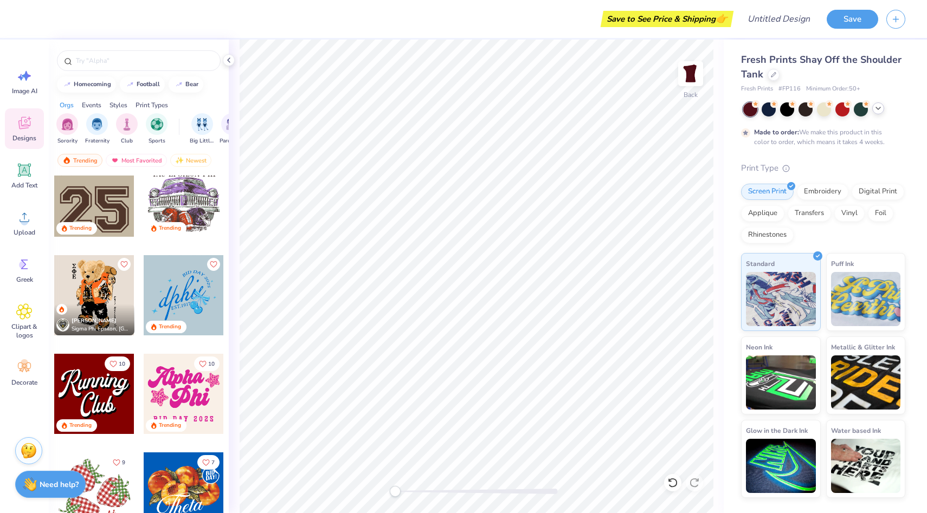
scroll to position [1233, 0]
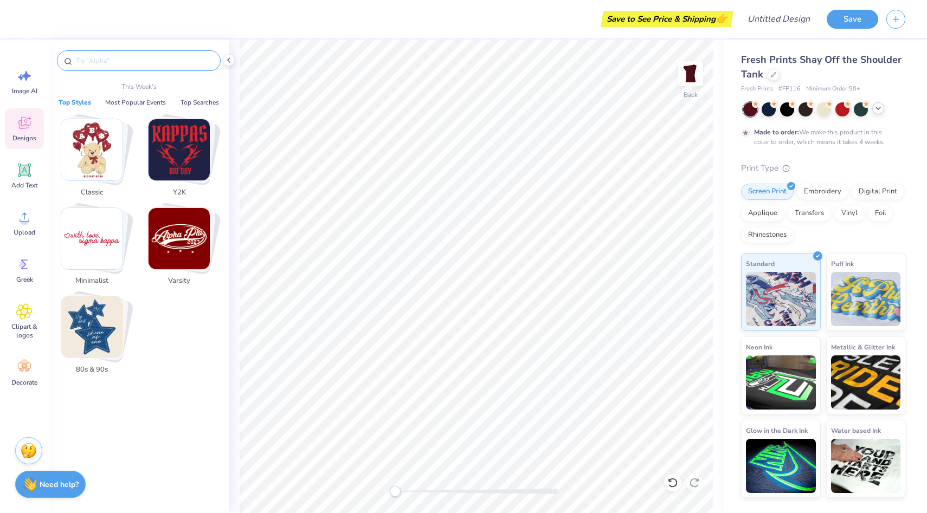
click at [118, 61] on input "text" at bounding box center [144, 60] width 139 height 11
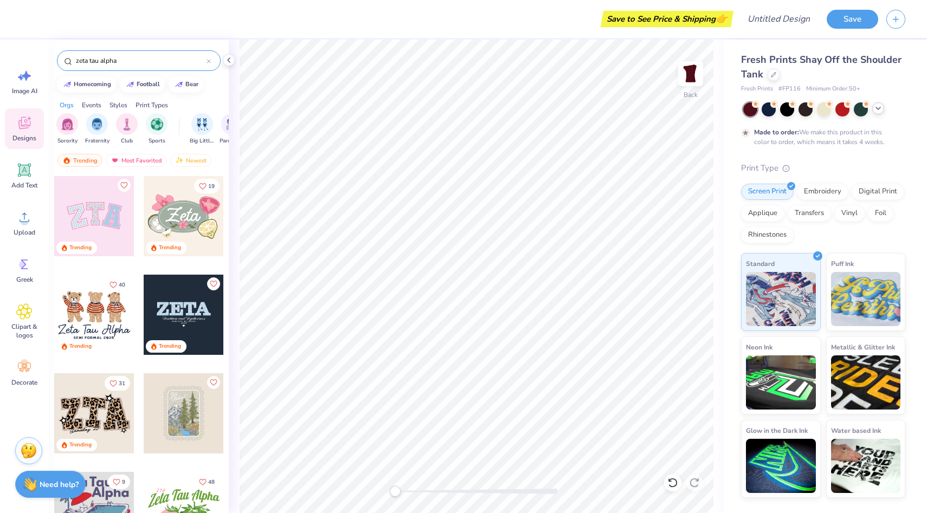
type input "zeta tau alpha"
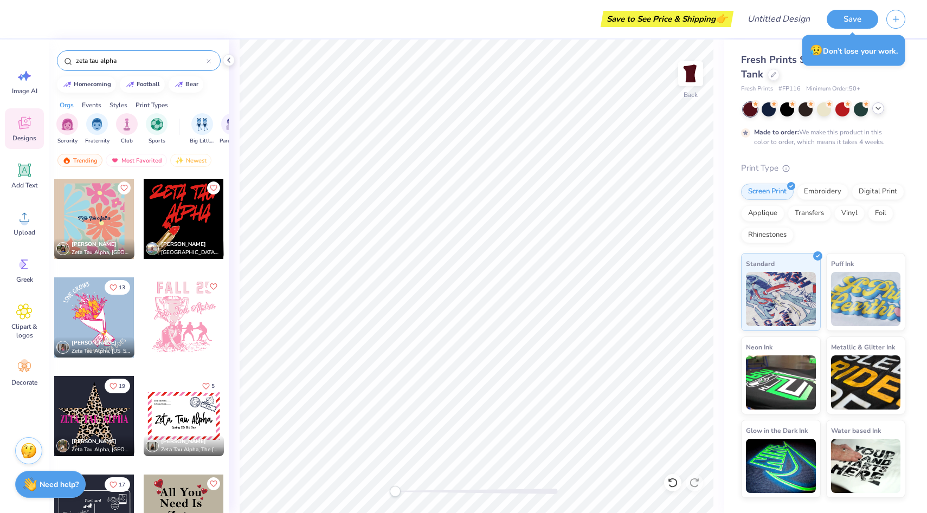
scroll to position [5522, 0]
